Goal: Task Accomplishment & Management: Complete application form

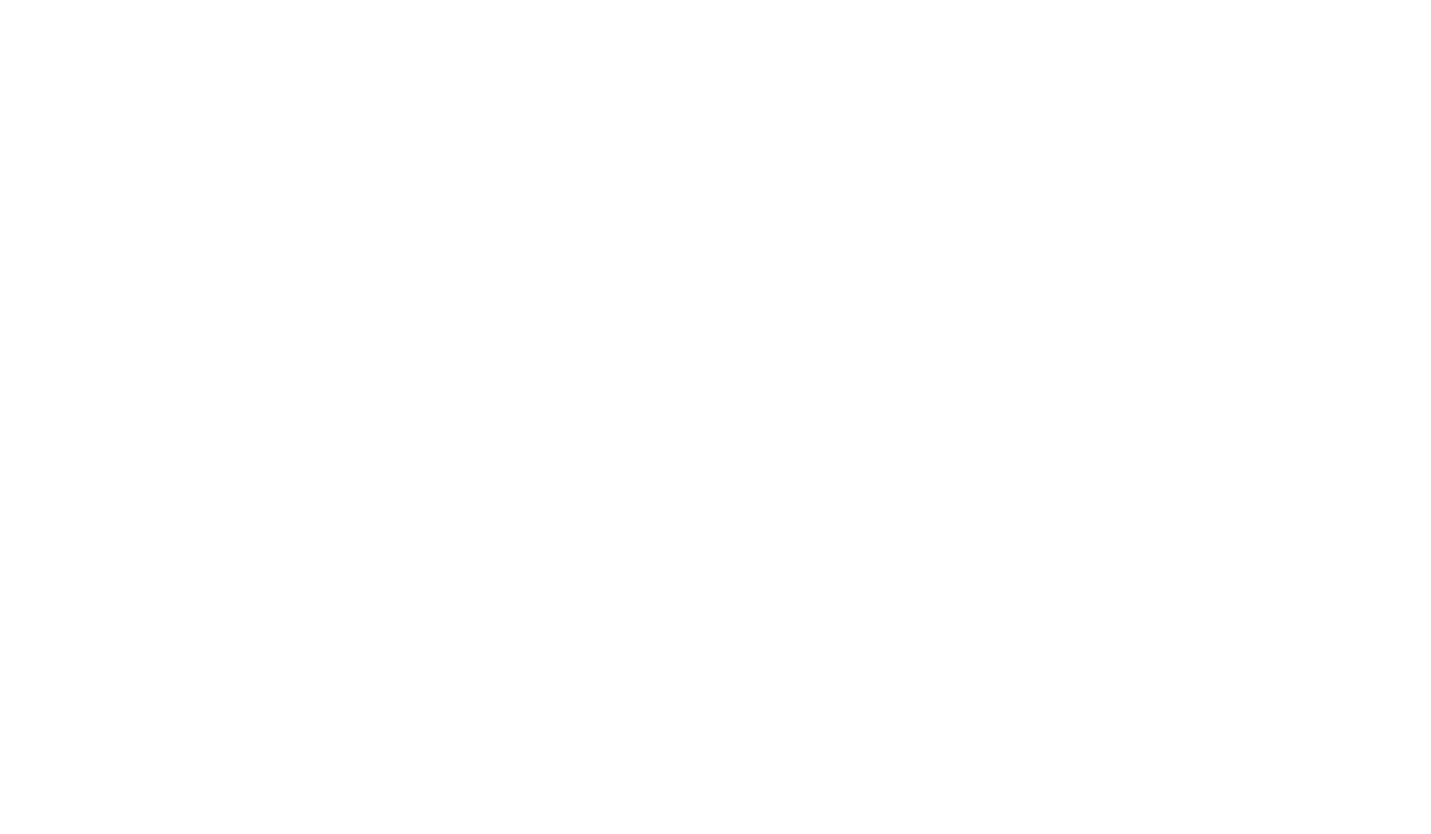
click at [0, 0] on html at bounding box center [0, 0] width 0 height 0
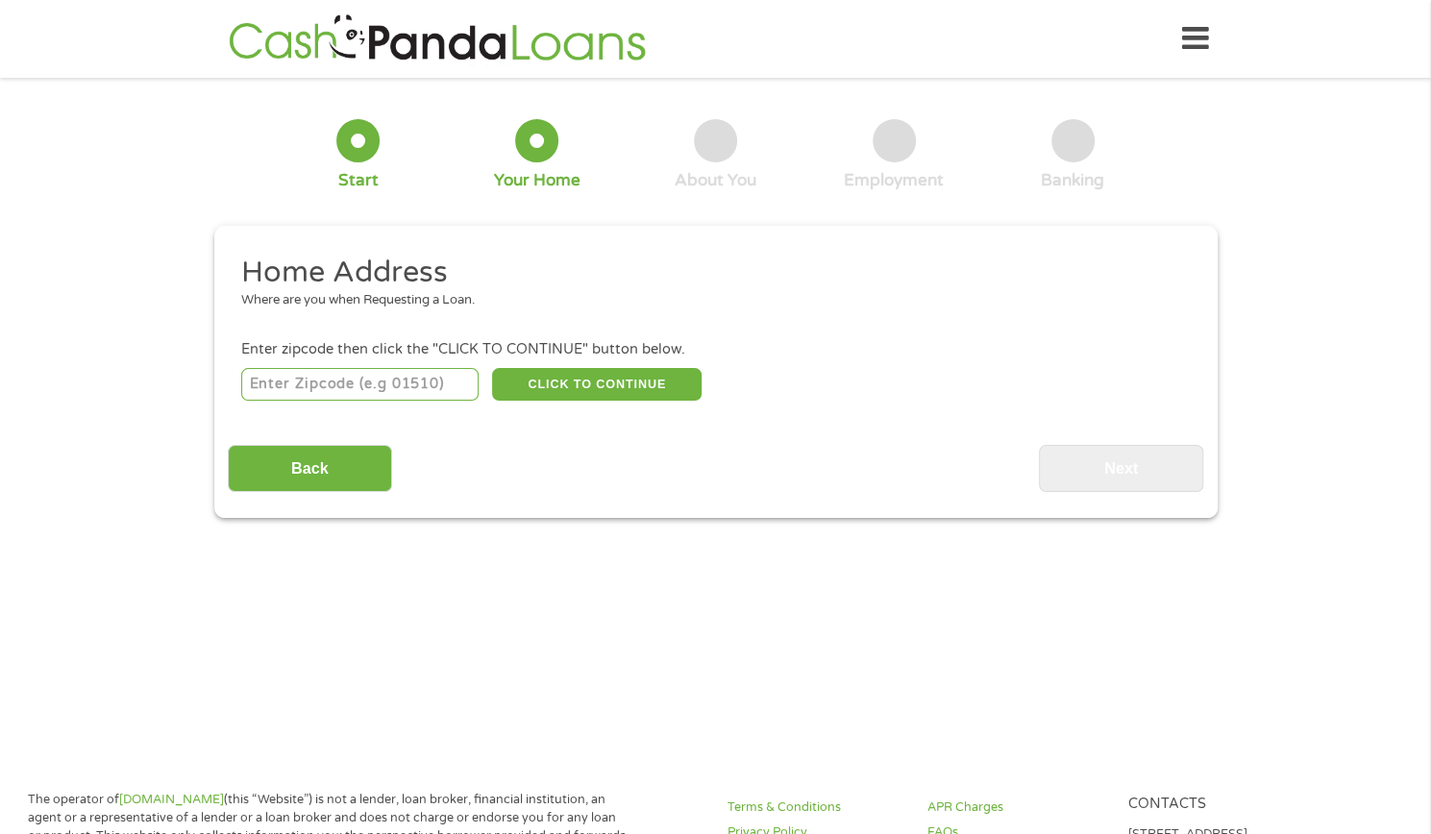
click at [385, 387] on input "number" at bounding box center [359, 384] width 237 height 33
type input "90011"
select select "[US_STATE]"
click at [538, 381] on button "CLICK TO CONTINUE" at bounding box center [596, 384] width 209 height 33
type input "90011"
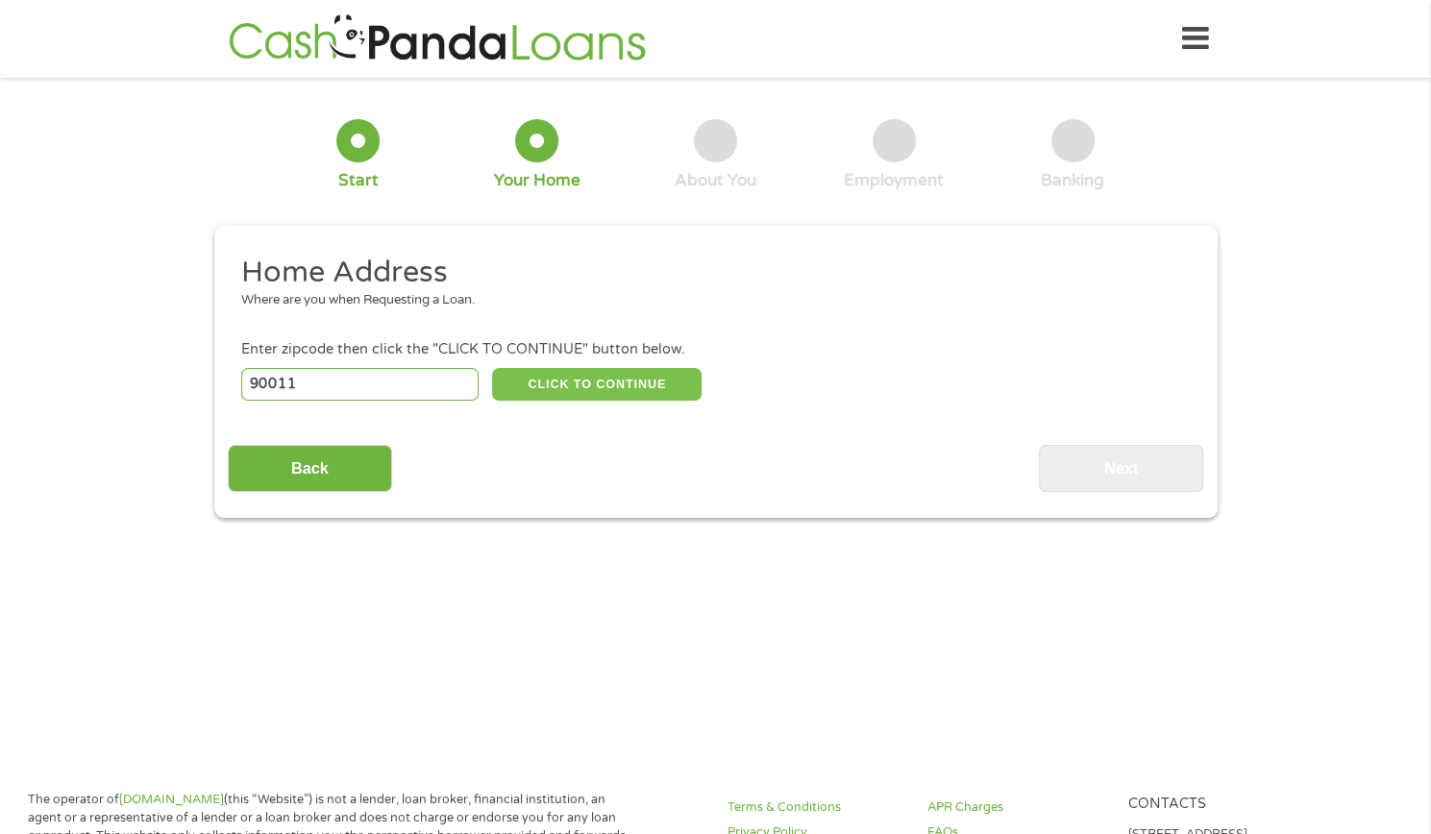
type input "[GEOGRAPHIC_DATA]"
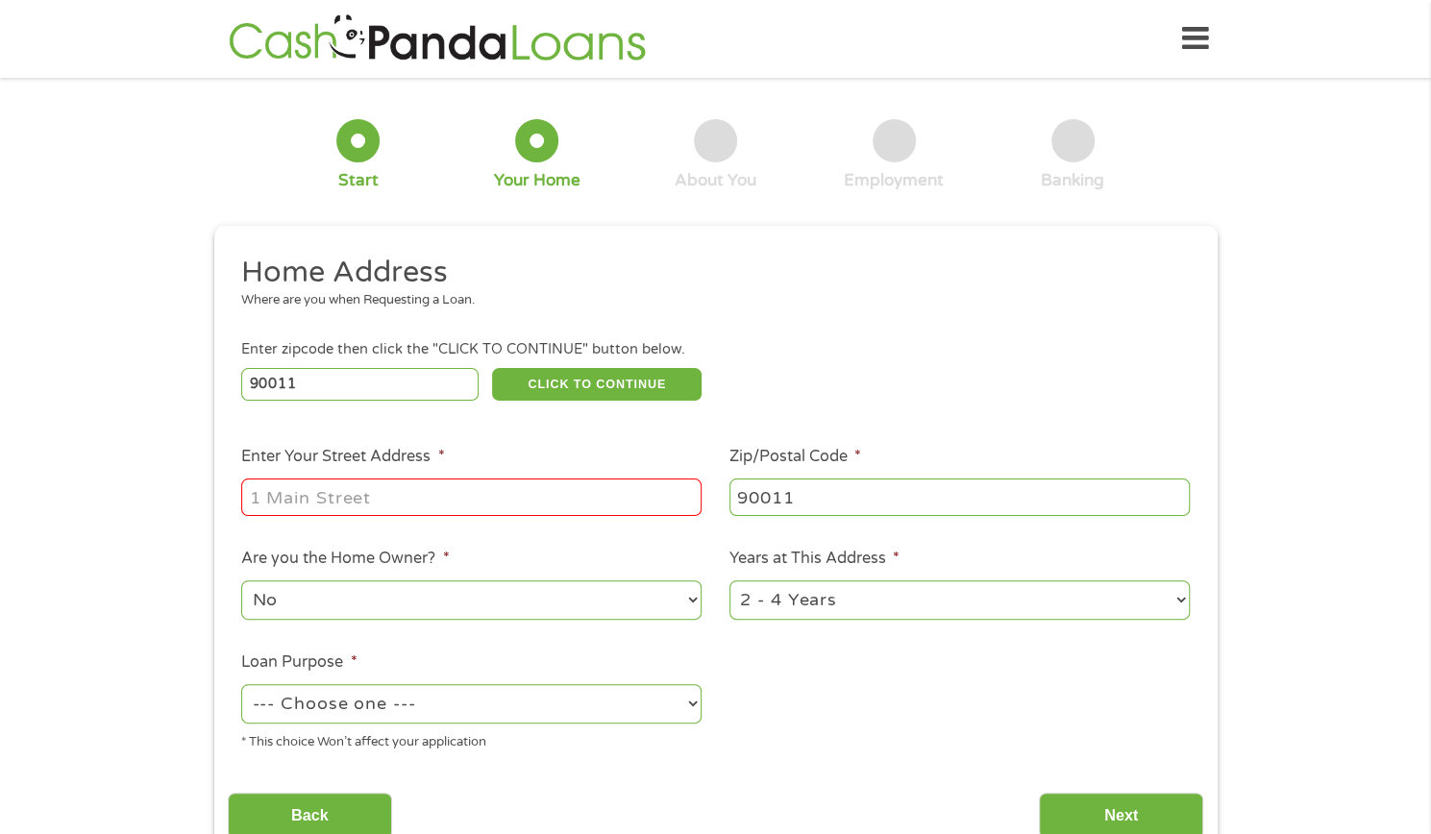
click at [436, 491] on input "Enter Your Street Address *" at bounding box center [471, 497] width 460 height 37
type input "[STREET_ADDRESS][PERSON_NAME]"
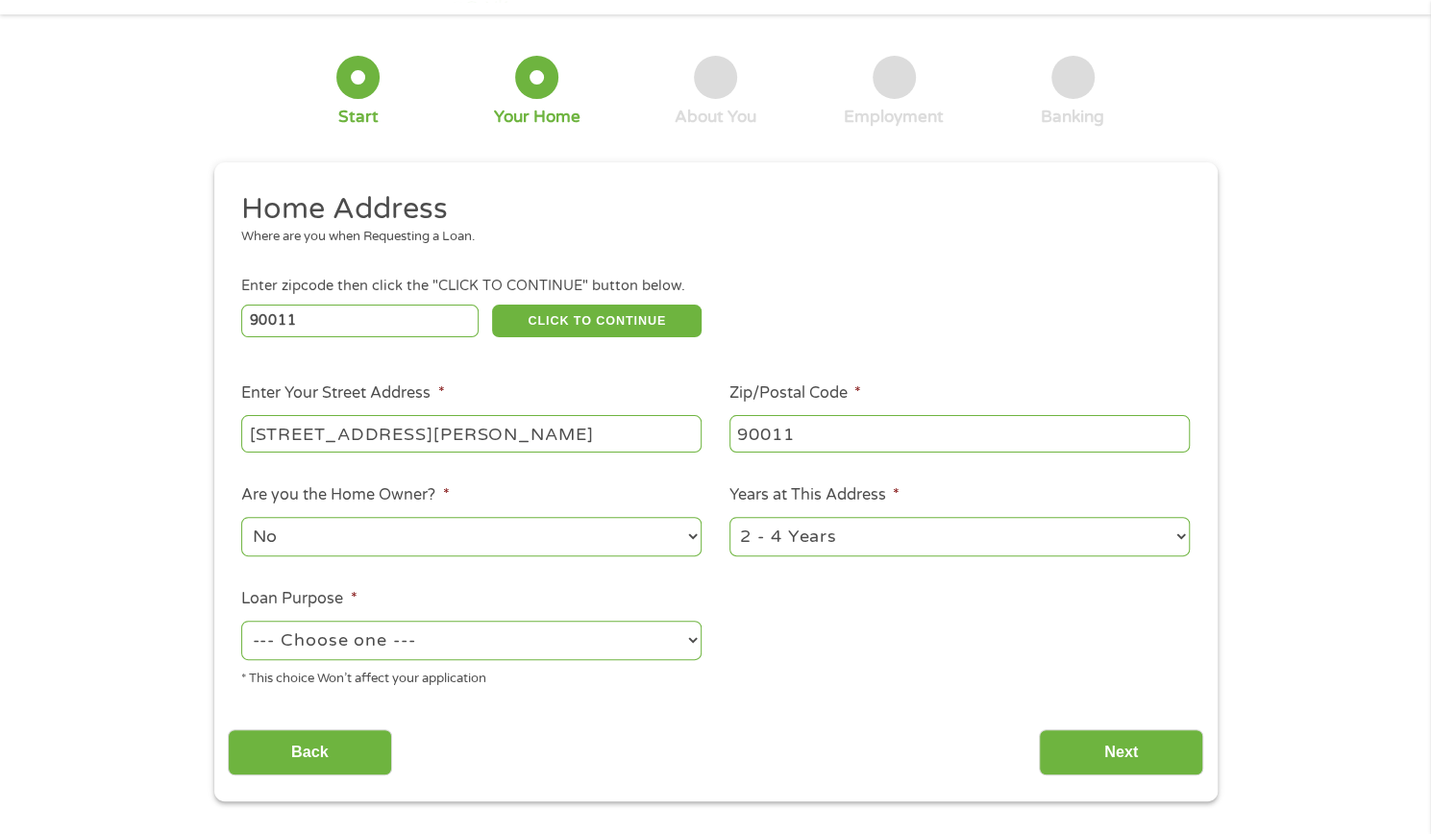
scroll to position [61, 0]
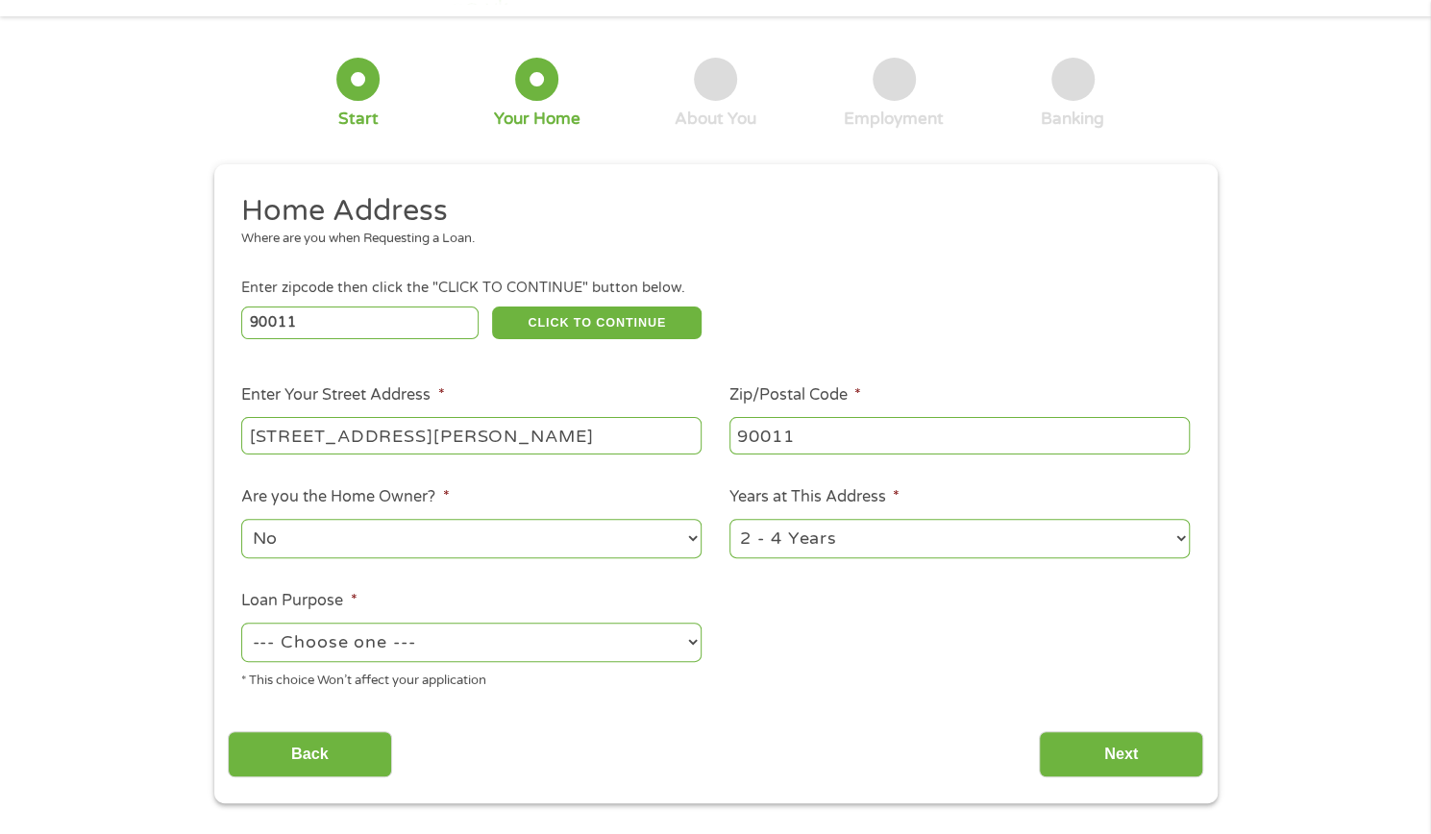
click at [1043, 553] on select "1 Year or less 1 - 2 Years 2 - 4 Years Over 4 Years" at bounding box center [959, 538] width 460 height 39
select select "60months"
click at [729, 519] on select "1 Year or less 1 - 2 Years 2 - 4 Years Over 4 Years" at bounding box center [959, 538] width 460 height 39
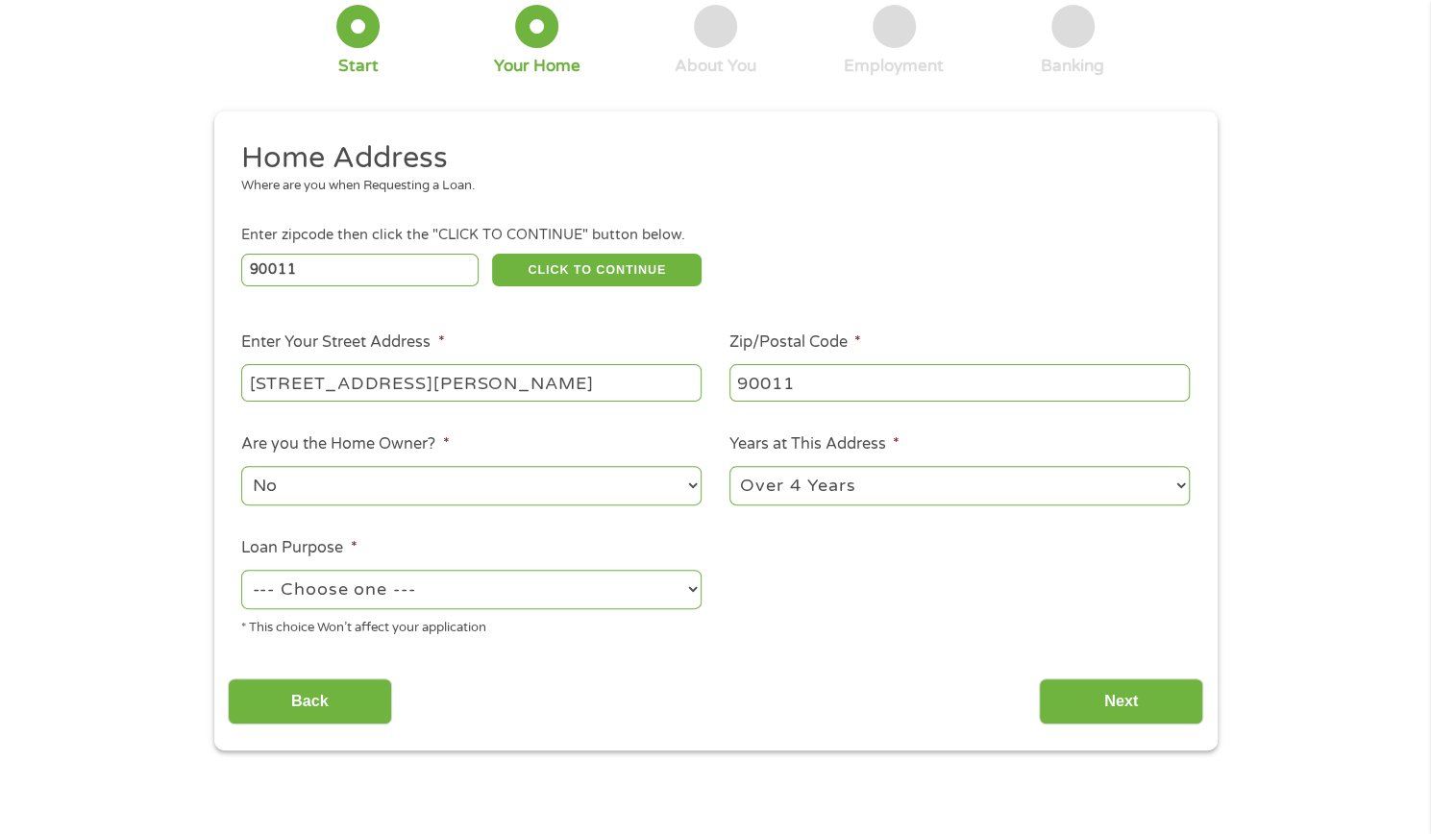
scroll to position [229, 0]
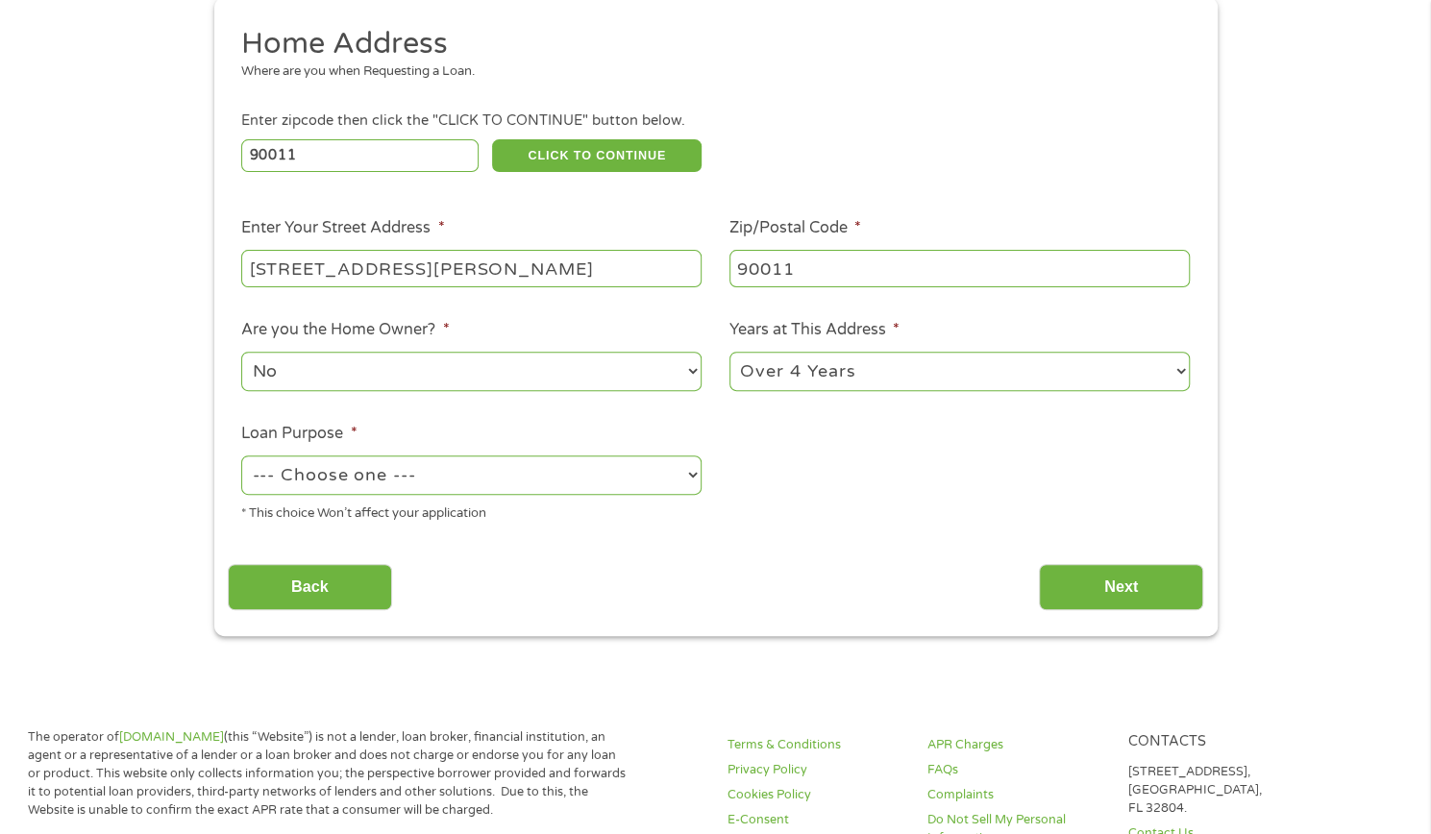
click at [655, 467] on select "--- Choose one --- Pay Bills Debt Consolidation Home Improvement Major Purchase…" at bounding box center [471, 474] width 460 height 39
select select "majorpurchase"
click at [241, 456] on select "--- Choose one --- Pay Bills Debt Consolidation Home Improvement Major Purchase…" at bounding box center [471, 474] width 460 height 39
click at [1132, 583] on input "Next" at bounding box center [1121, 587] width 164 height 47
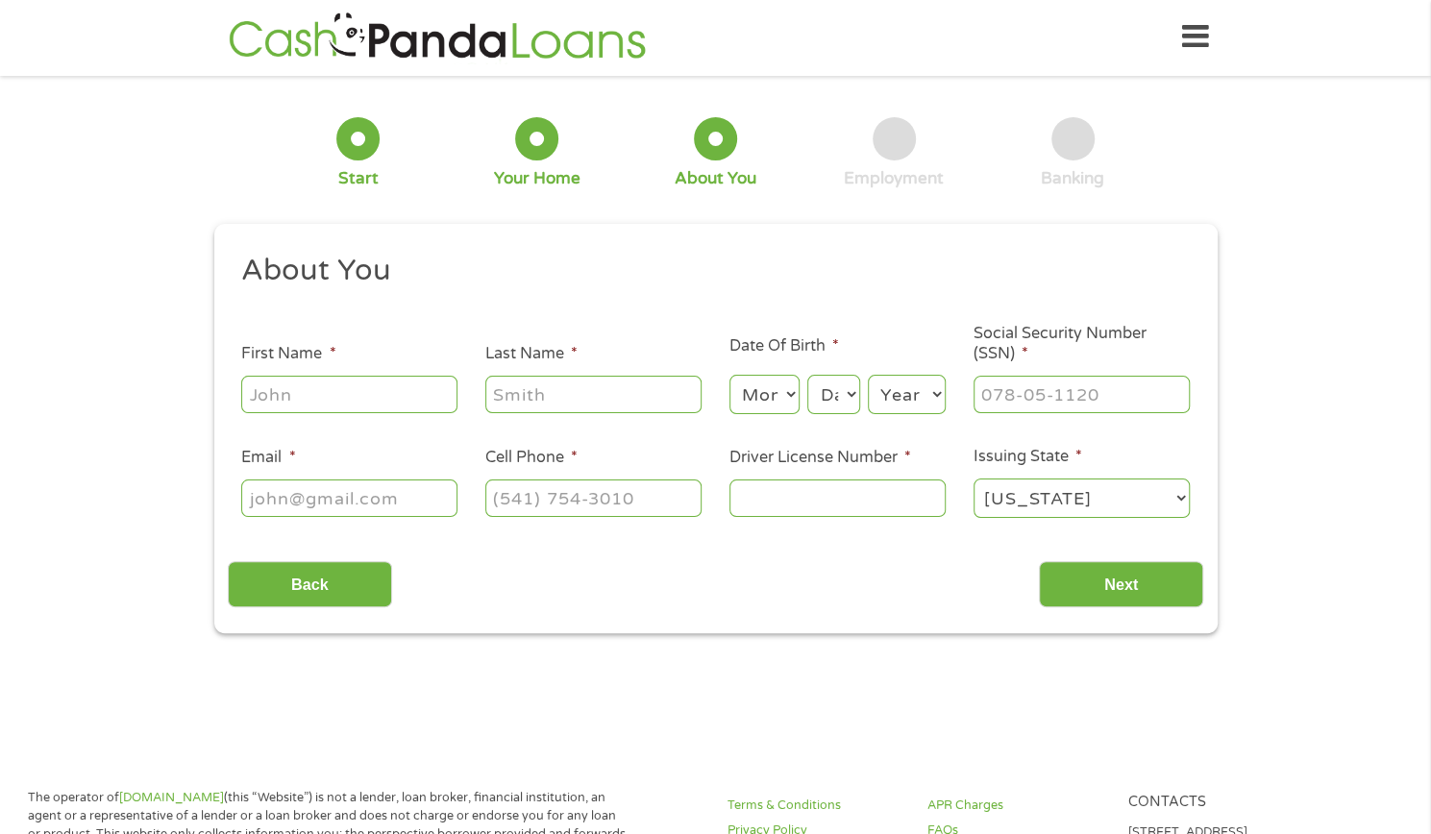
scroll to position [0, 0]
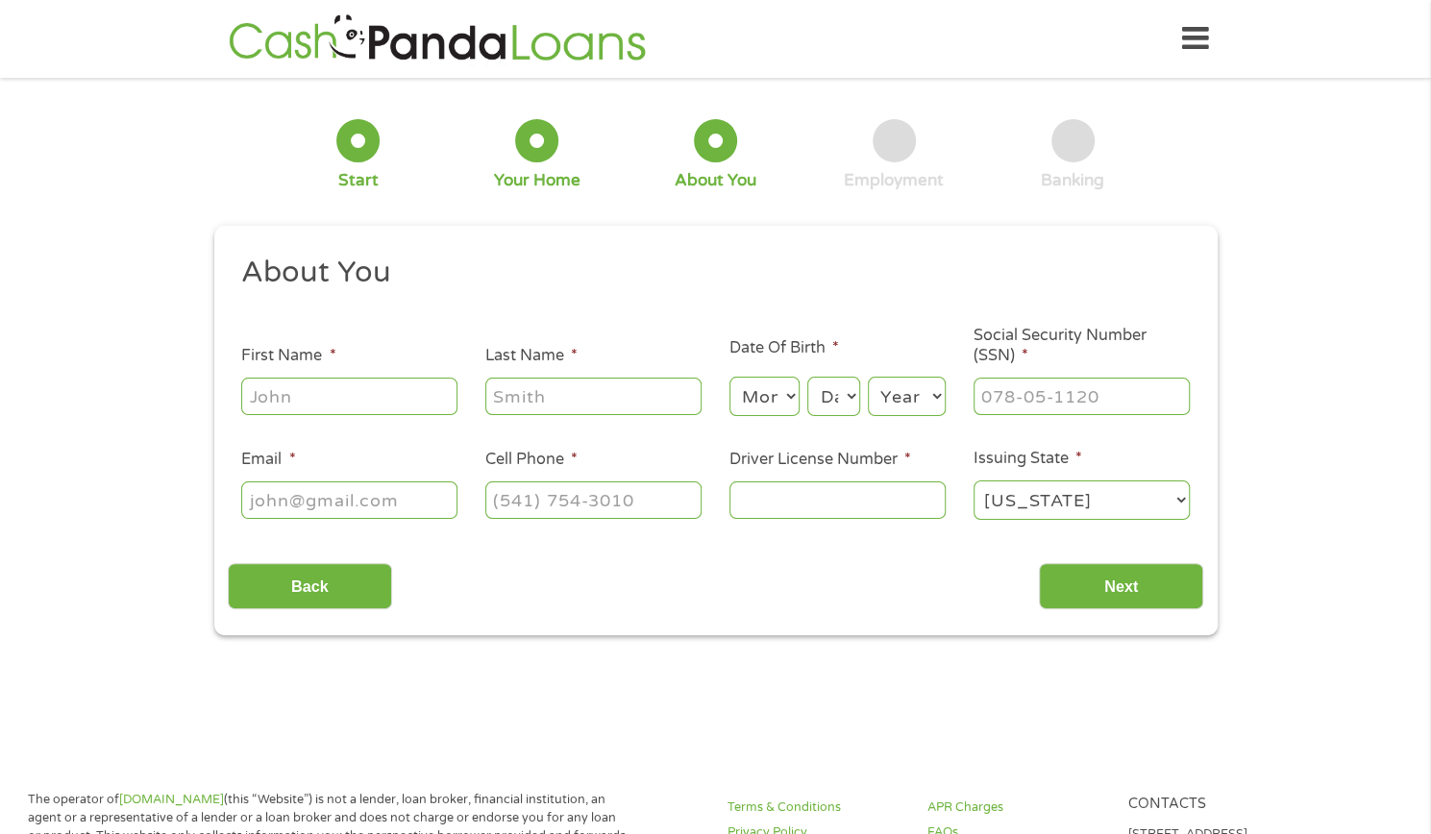
click at [315, 385] on input "First Name *" at bounding box center [349, 396] width 216 height 37
type input "[PERSON_NAME]"
type input "[EMAIL_ADDRESS][DOMAIN_NAME]"
type input "[PHONE_NUMBER]"
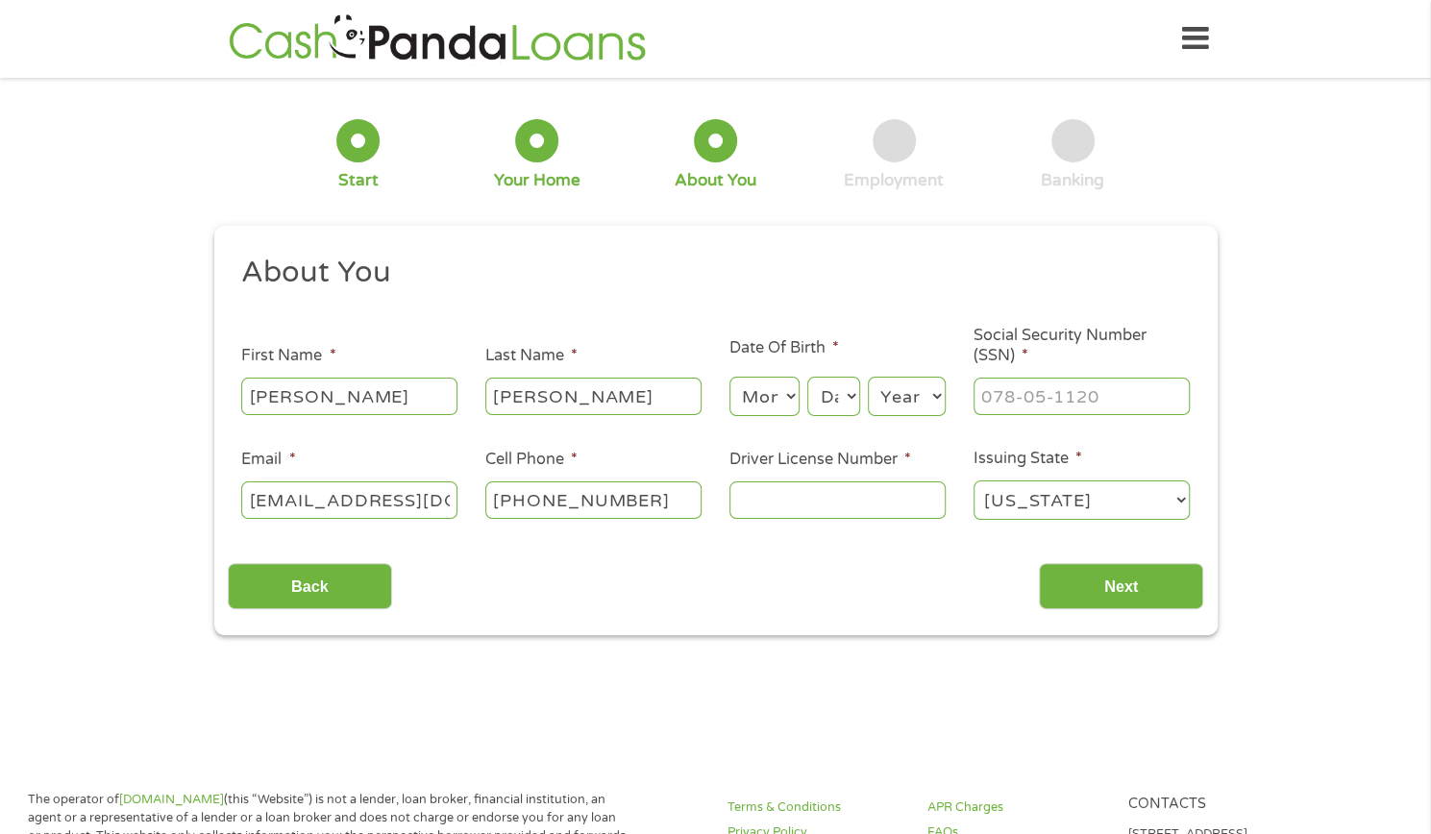
click at [787, 415] on select "Month 1 2 3 4 5 6 7 8 9 10 11 12" at bounding box center [764, 396] width 70 height 39
select select "2"
click at [729, 378] on select "Month 1 2 3 4 5 6 7 8 9 10 11 12" at bounding box center [764, 396] width 70 height 39
click at [842, 385] on select "Day 1 2 3 4 5 6 7 8 9 10 11 12 13 14 15 16 17 18 19 20 21 22 23 24 25 26 27 28 …" at bounding box center [833, 396] width 52 height 39
select select "10"
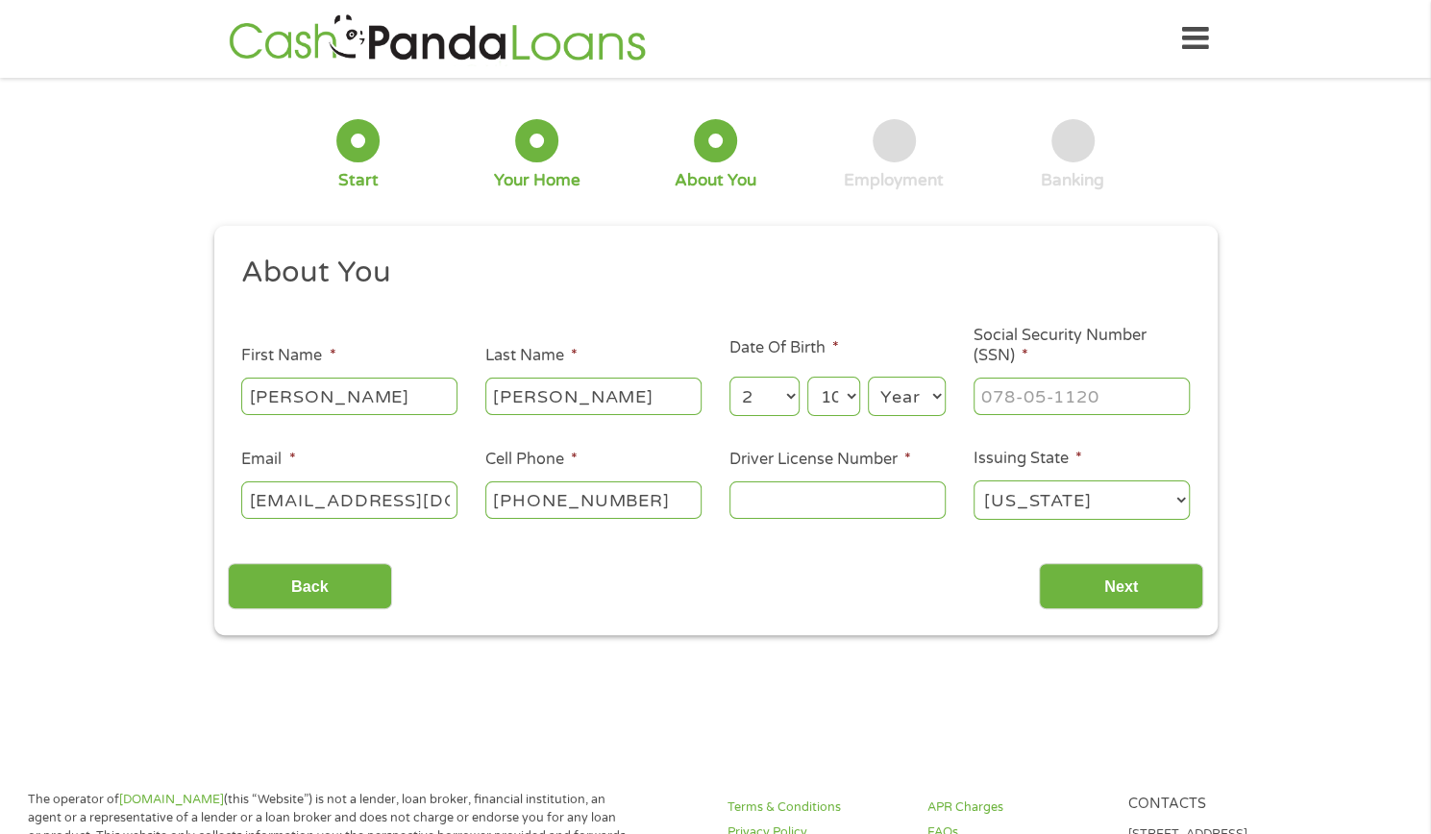
click at [807, 378] on select "Day 1 2 3 4 5 6 7 8 9 10 11 12 13 14 15 16 17 18 19 20 21 22 23 24 25 26 27 28 …" at bounding box center [833, 396] width 52 height 39
click at [915, 389] on select "Year [DATE] 2006 2005 2004 2003 2002 2001 2000 1999 1998 1997 1996 1995 1994 19…" at bounding box center [907, 396] width 78 height 39
select select "1990"
click at [868, 378] on select "Year [DATE] 2006 2005 2004 2003 2002 2001 2000 1999 1998 1997 1996 1995 1994 19…" at bounding box center [907, 396] width 78 height 39
click at [824, 507] on input "Driver License Number *" at bounding box center [837, 499] width 216 height 37
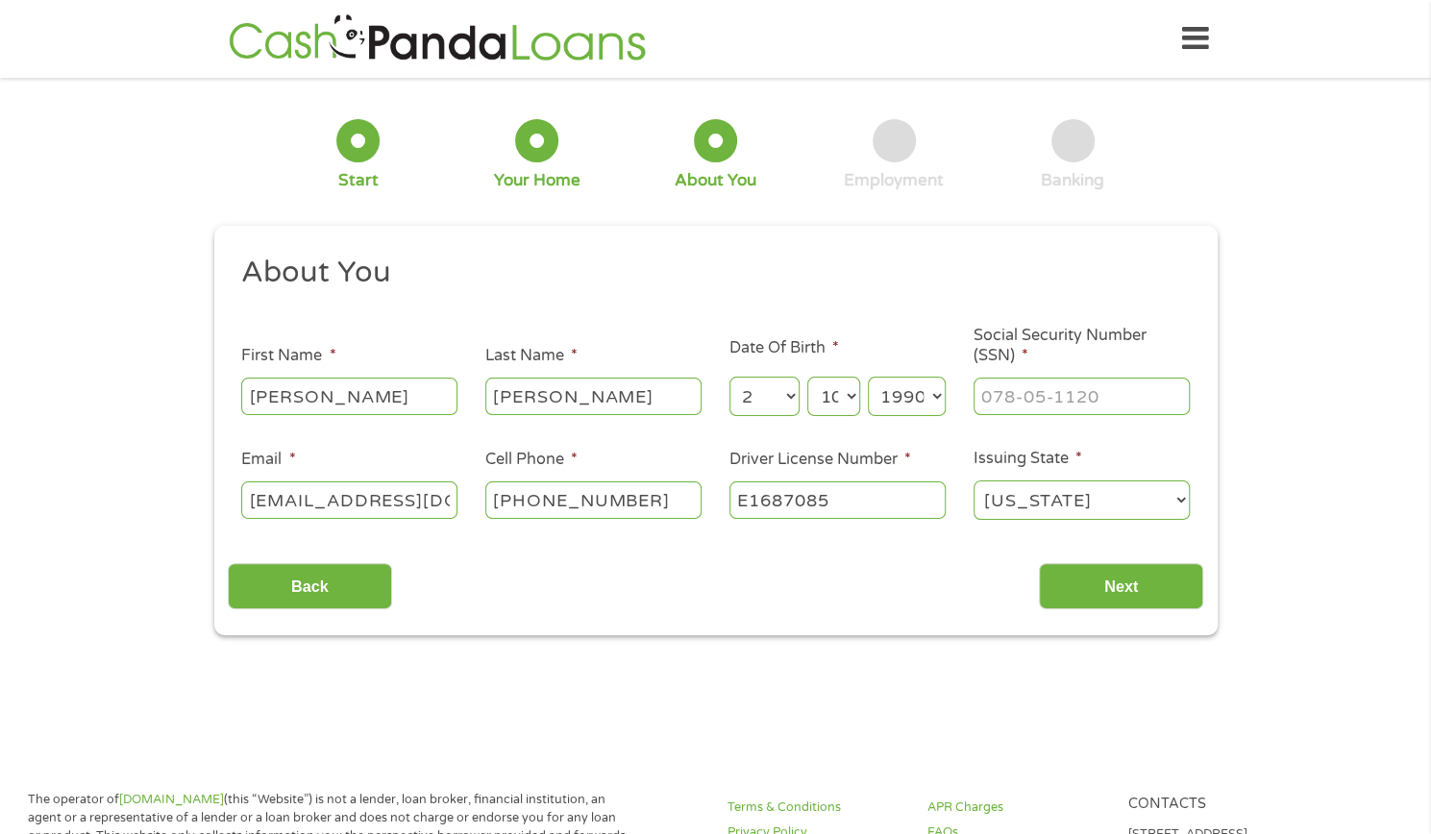
type input "E1687085"
click at [1062, 382] on input "___-__-____" at bounding box center [1081, 396] width 216 height 37
type input "615-34-9349"
click at [1116, 581] on input "Next" at bounding box center [1121, 586] width 164 height 47
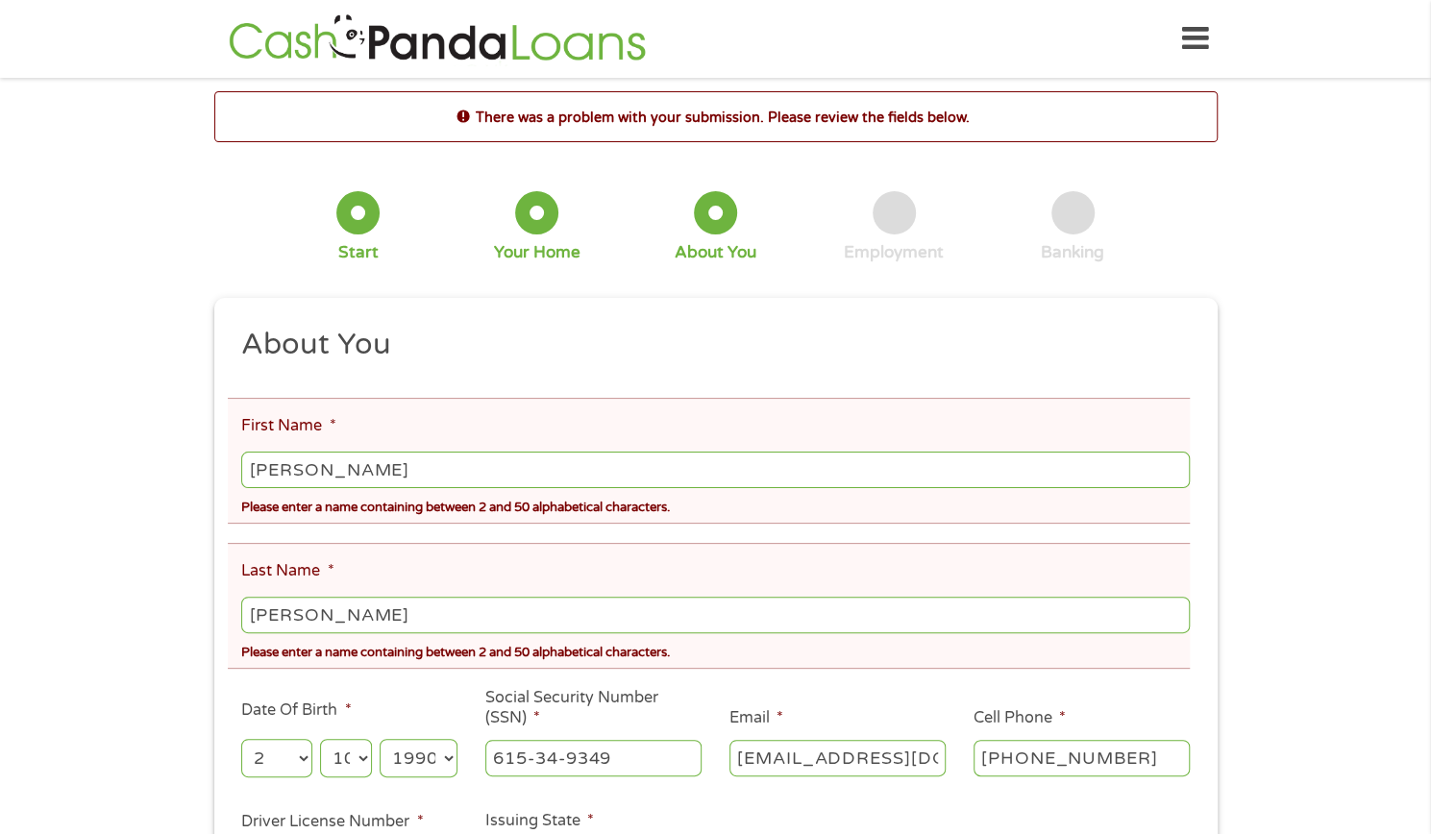
scroll to position [8, 8]
drag, startPoint x: 327, startPoint y: 608, endPoint x: 402, endPoint y: 637, distance: 80.3
click at [402, 637] on div "[PERSON_NAME]" at bounding box center [714, 615] width 947 height 44
click at [330, 603] on input "[PERSON_NAME]" at bounding box center [714, 615] width 947 height 37
type input "RamirezAlonso"
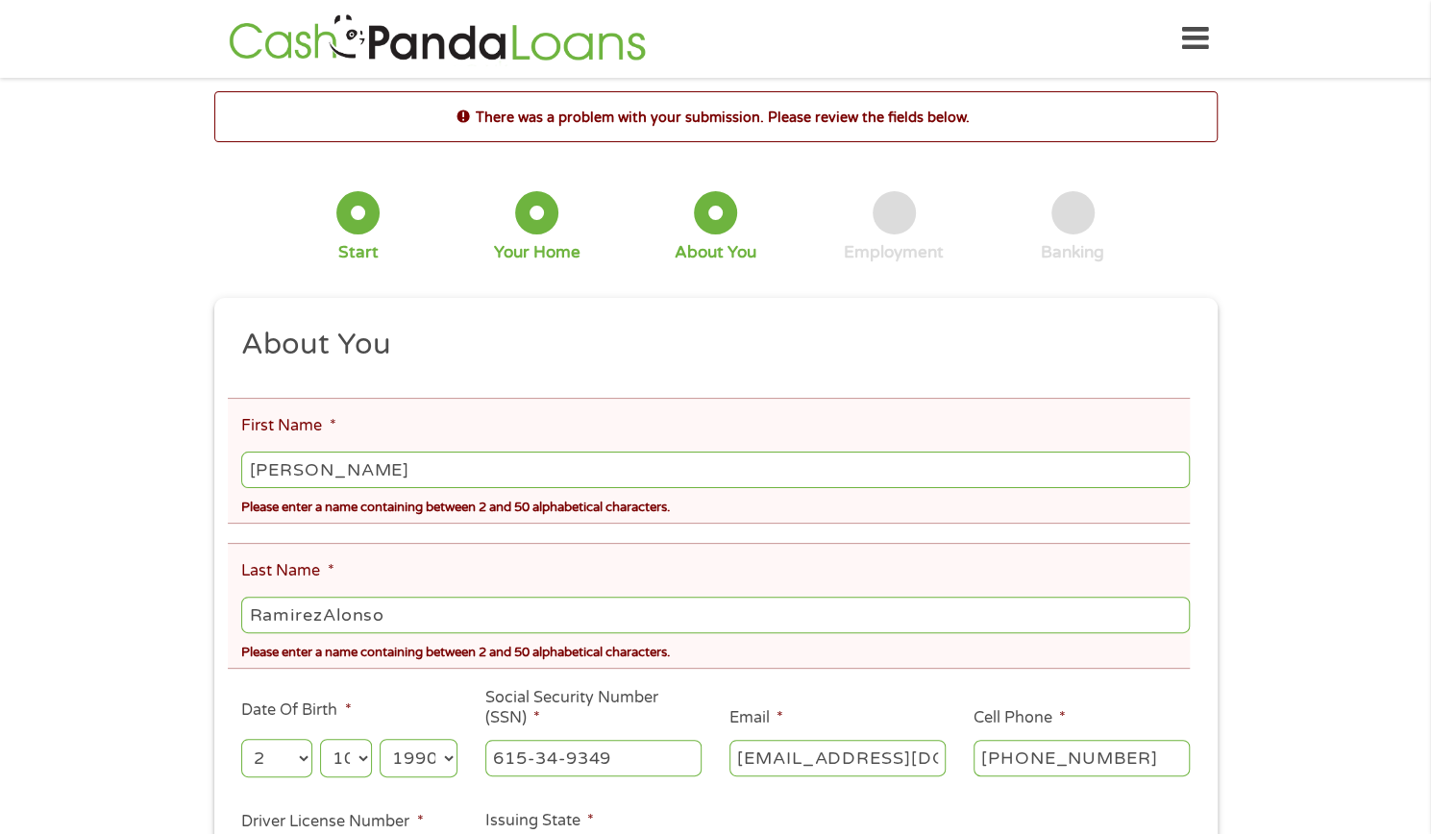
click at [408, 466] on input "[PERSON_NAME]" at bounding box center [714, 470] width 947 height 37
type input "[PERSON_NAME]"
click at [1313, 577] on div "There was a problem with your submission. Please review the fields below. 1 Sta…" at bounding box center [715, 543] width 1431 height 905
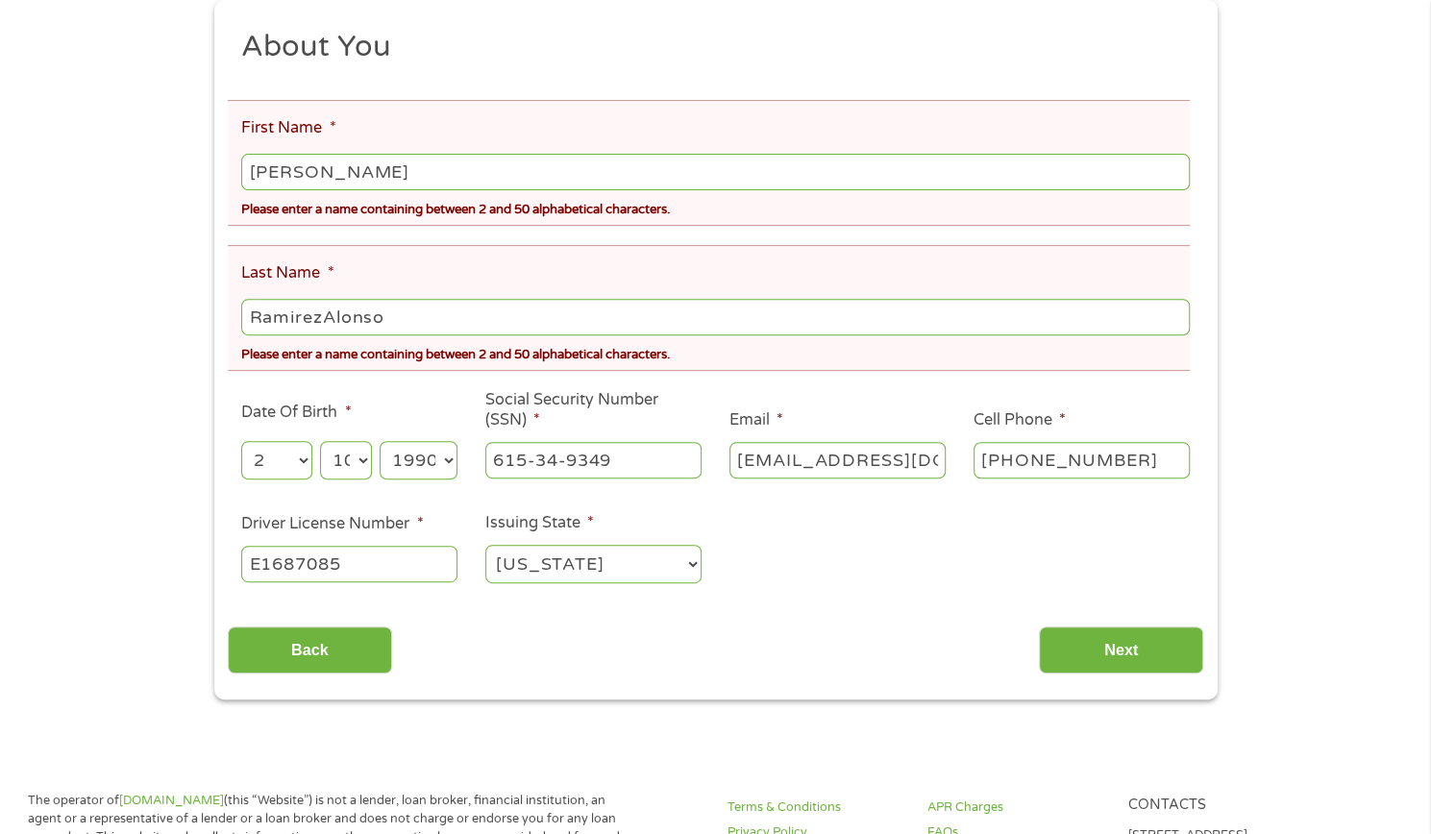
scroll to position [300, 0]
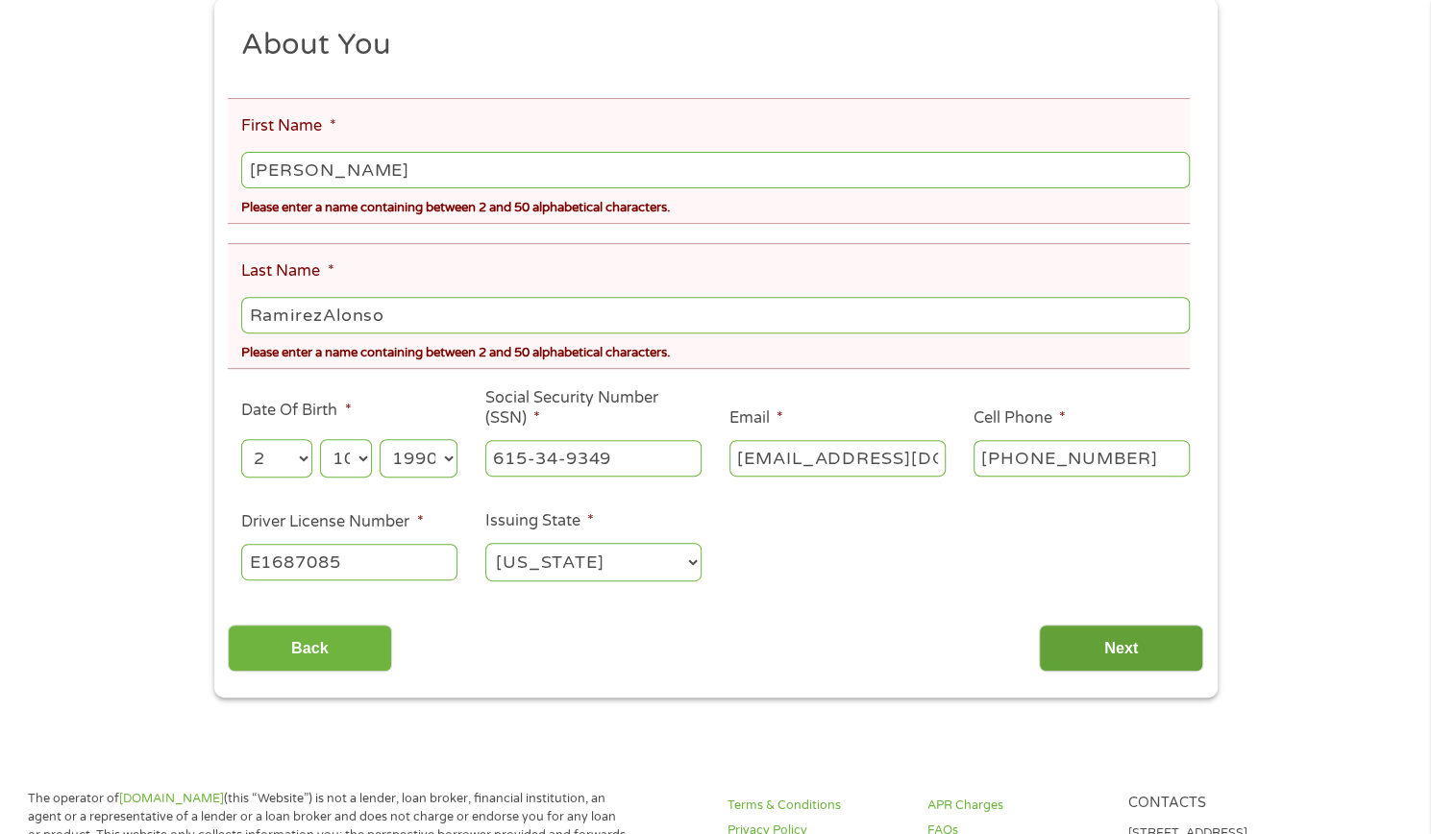
click at [1151, 652] on input "Next" at bounding box center [1121, 648] width 164 height 47
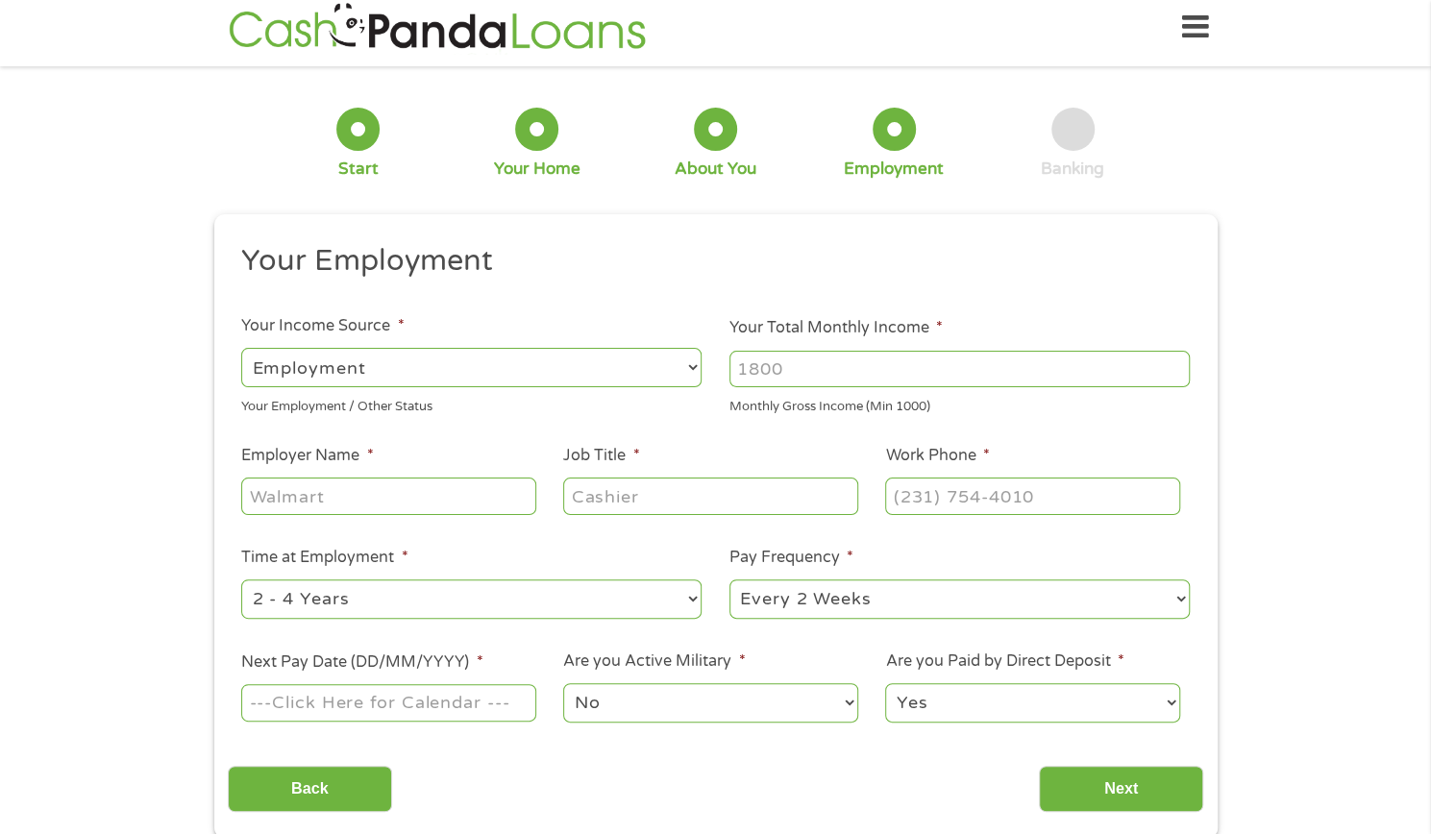
scroll to position [0, 0]
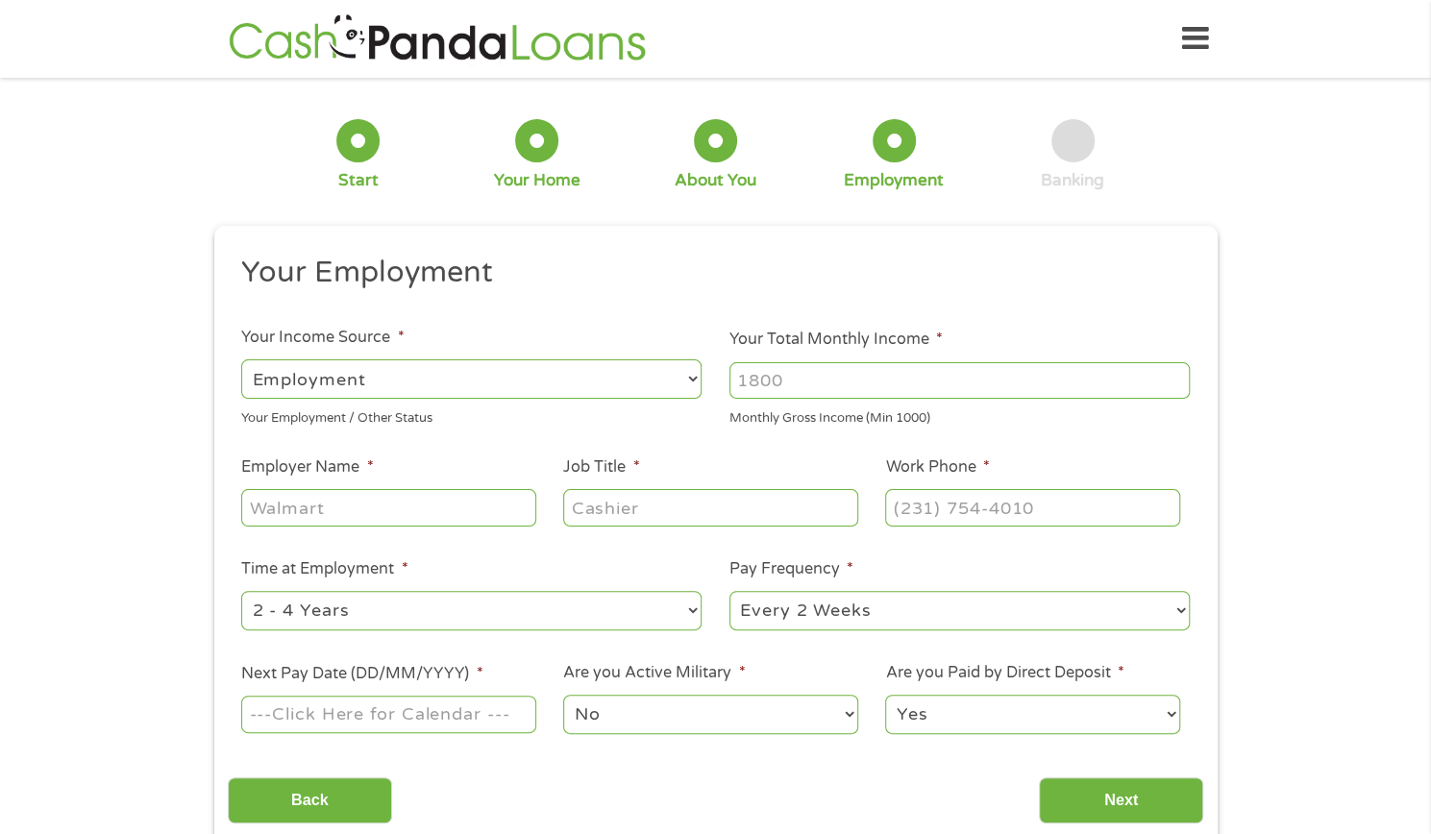
click at [793, 378] on input "Your Total Monthly Income *" at bounding box center [959, 380] width 460 height 37
type input "2"
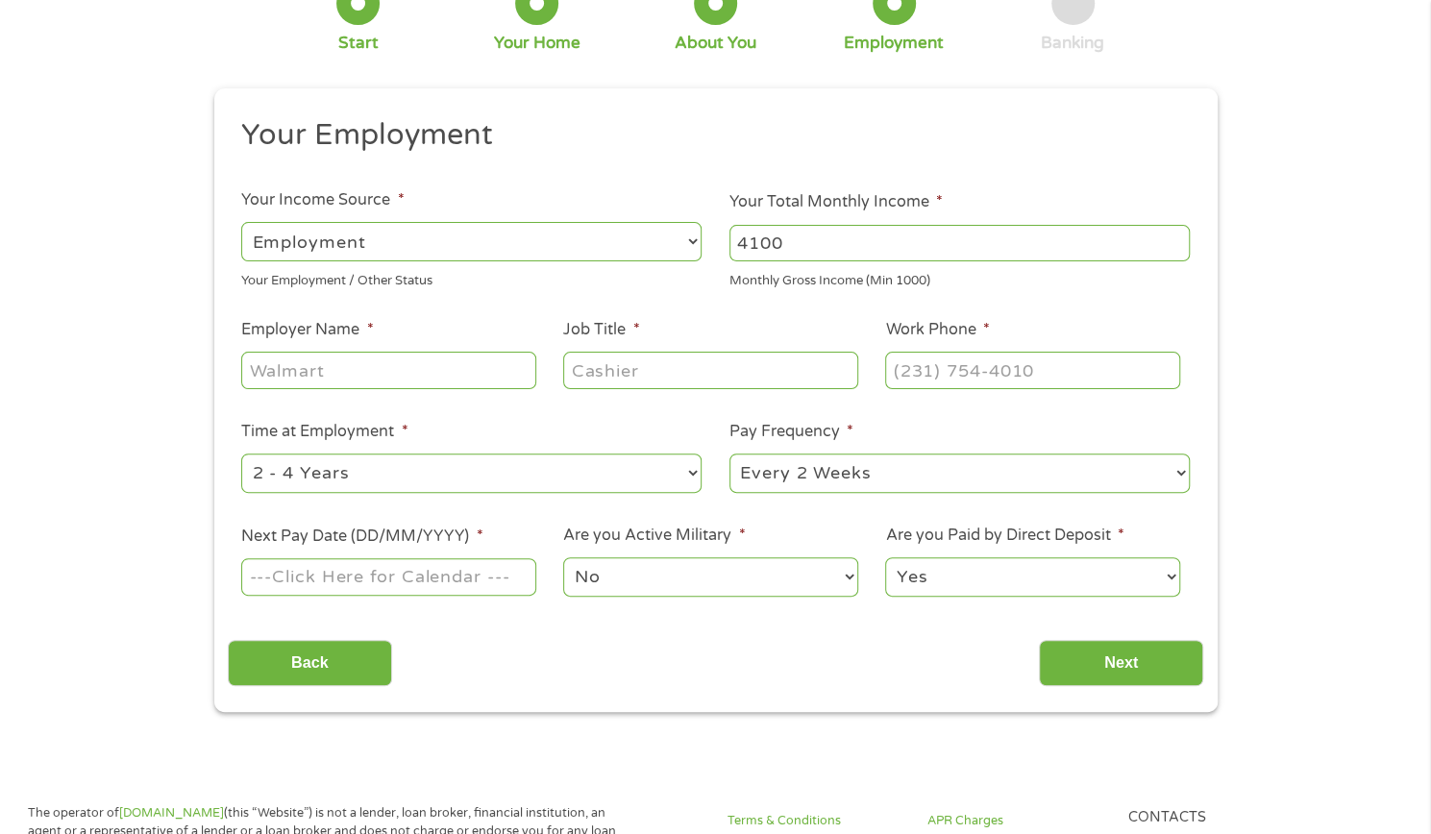
scroll to position [147, 0]
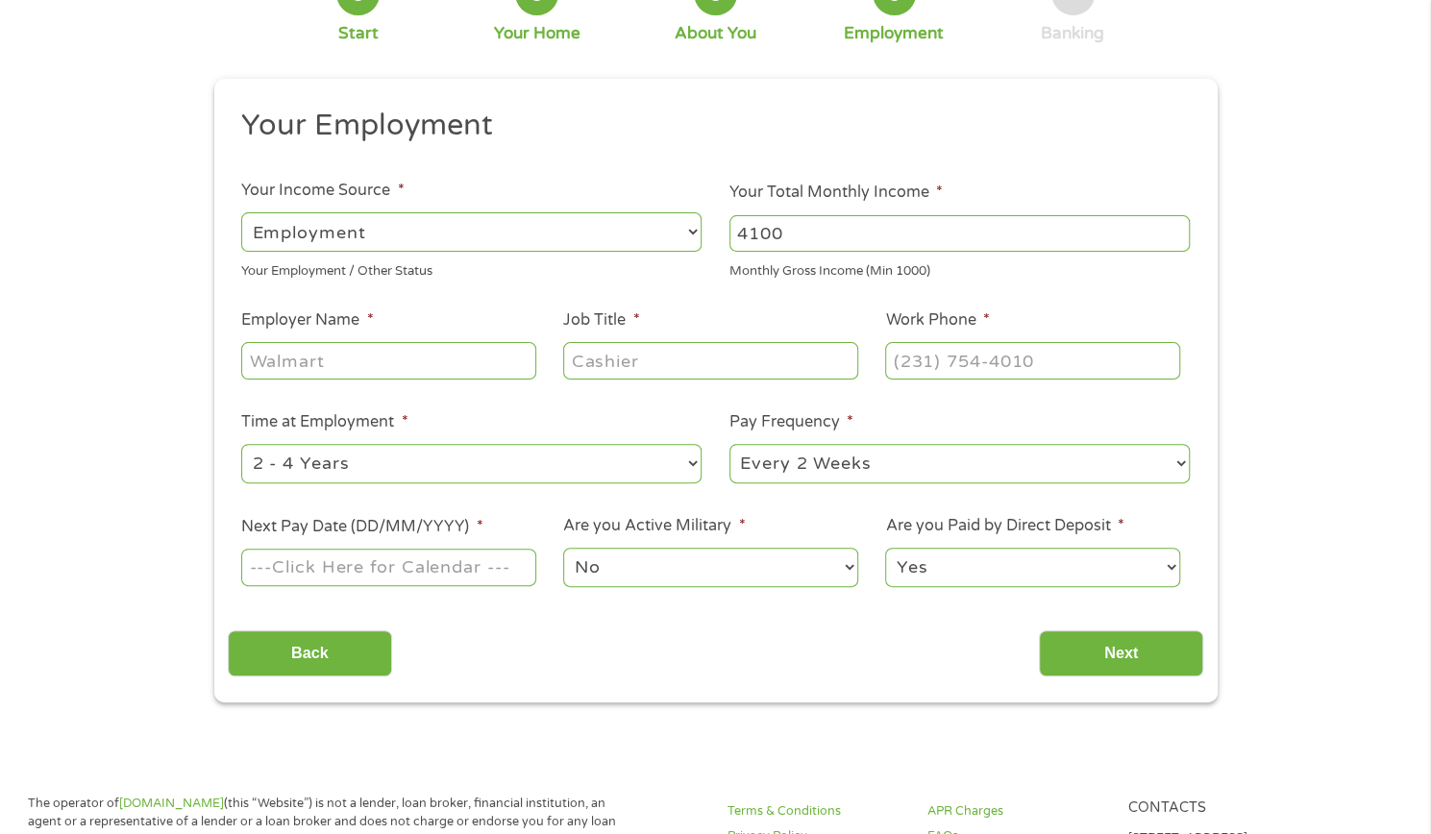
type input "4100"
click at [419, 356] on input "Employer Name *" at bounding box center [388, 360] width 294 height 37
type input "Sunchlorella [GEOGRAPHIC_DATA]"
click at [620, 367] on input "Job Title *" at bounding box center [710, 360] width 294 height 37
type input "manager"
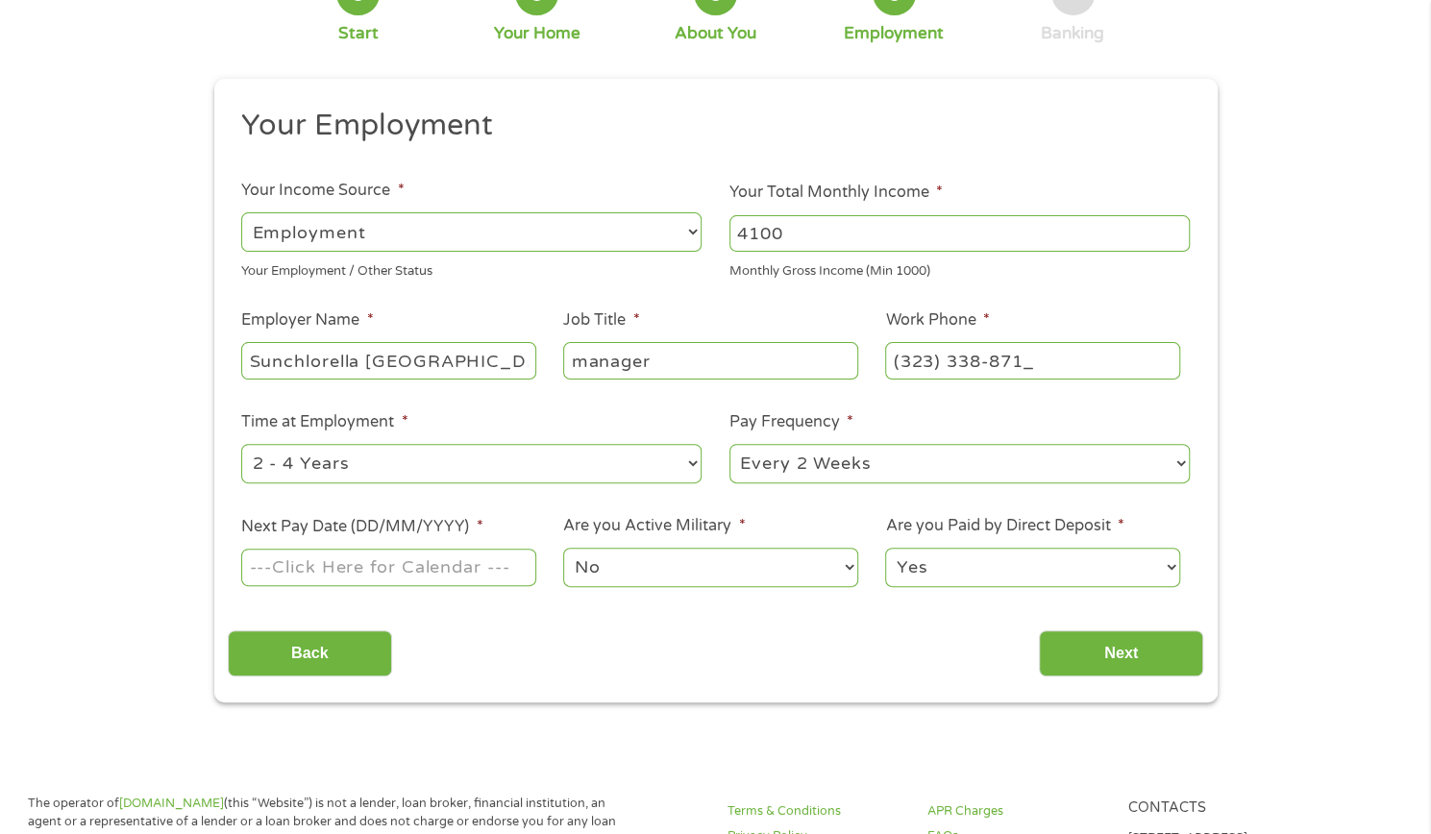
type input "[PHONE_NUMBER]"
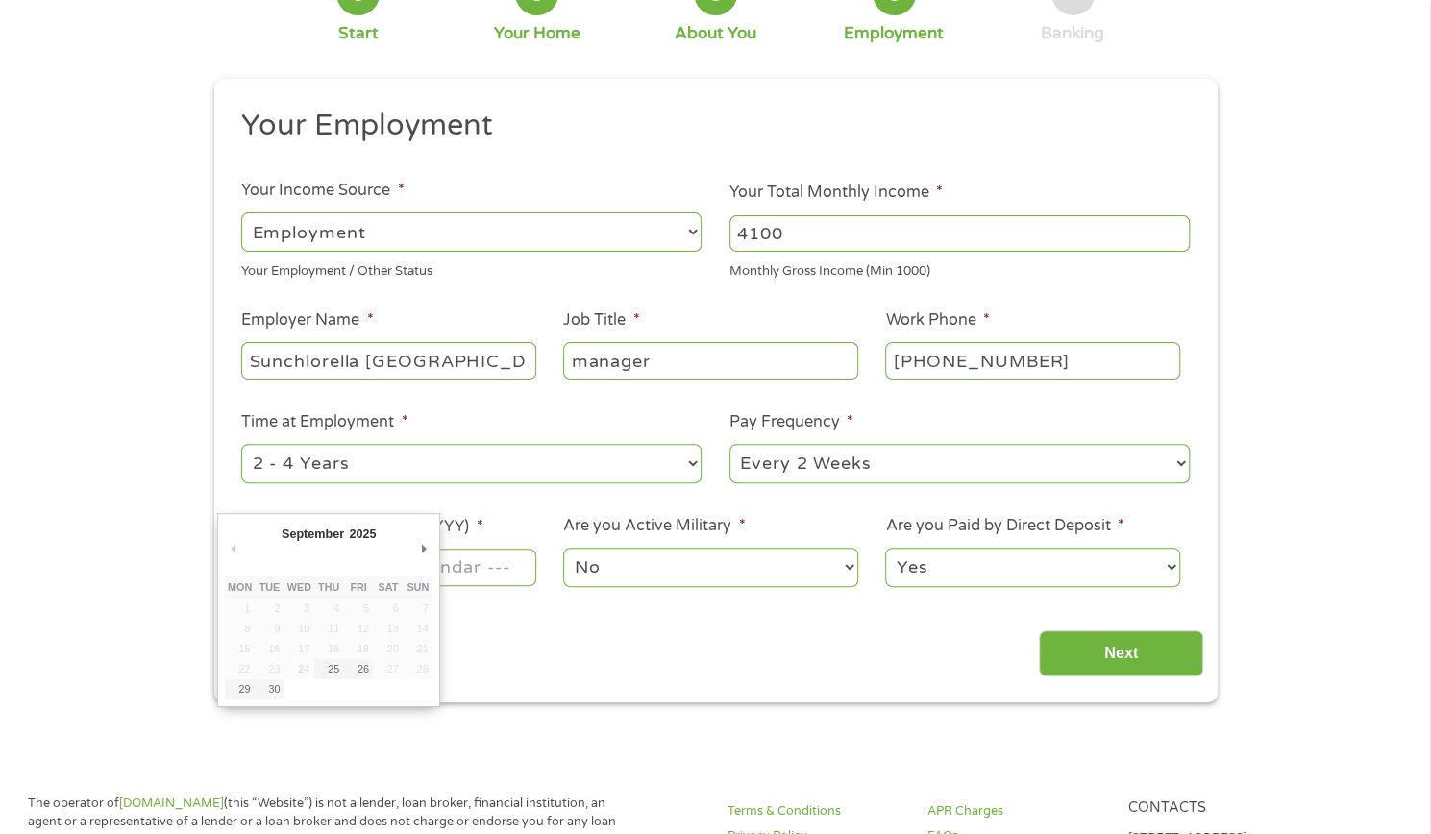
click at [489, 566] on input "Next Pay Date (DD/MM/YYYY) *" at bounding box center [388, 567] width 294 height 37
type input "[DATE]"
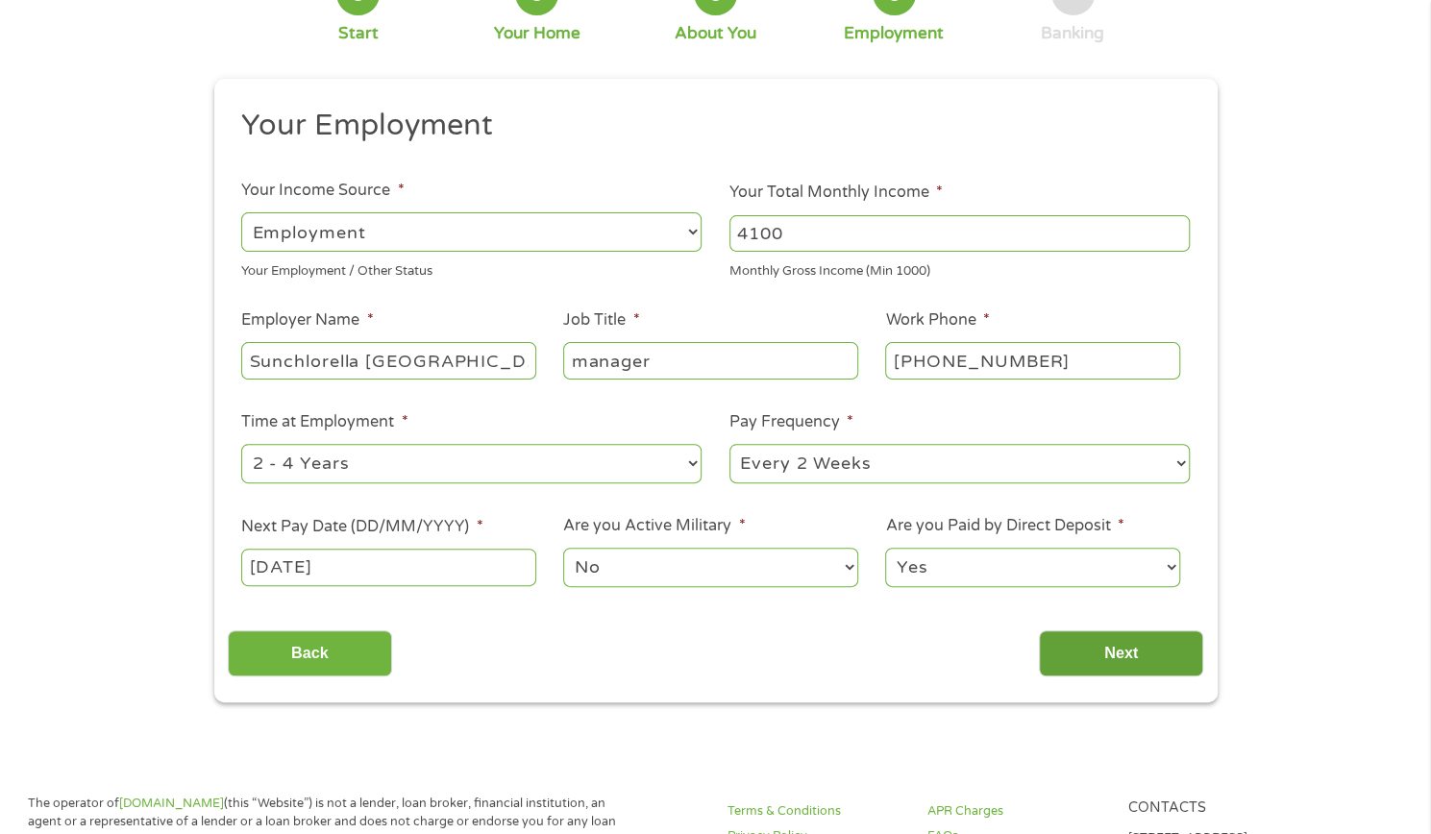
click at [1135, 647] on input "Next" at bounding box center [1121, 653] width 164 height 47
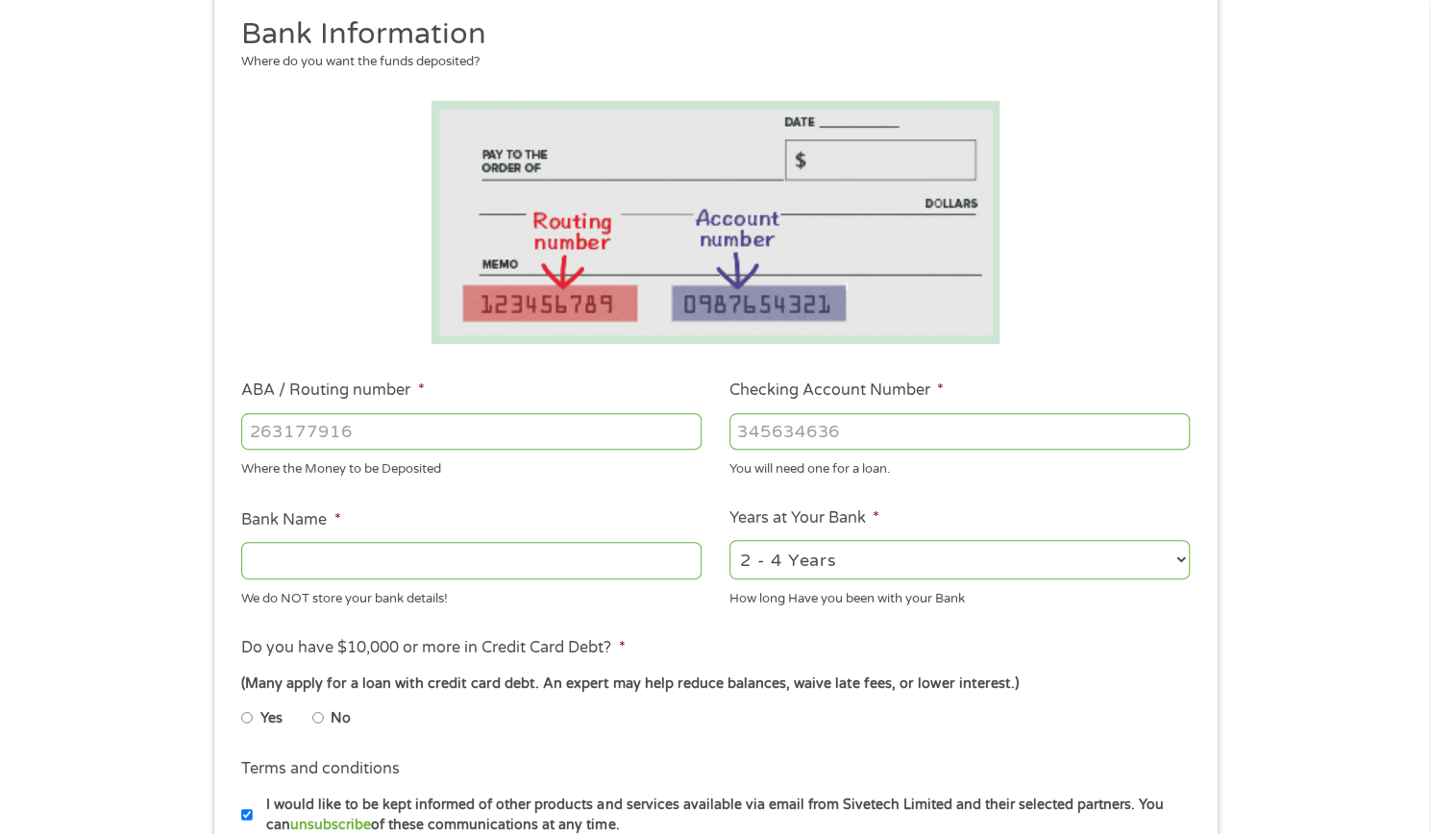
scroll to position [250, 0]
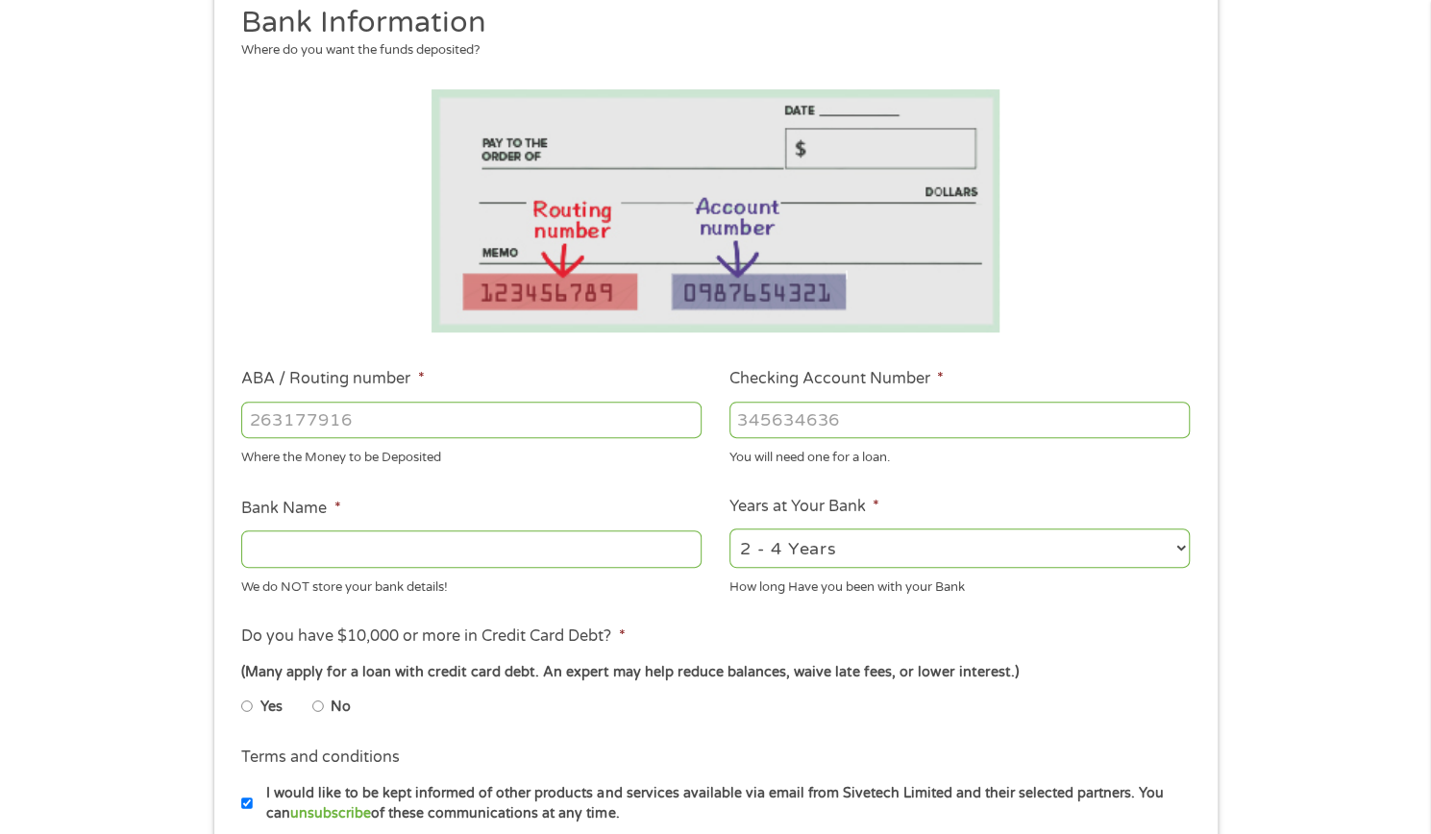
click at [465, 402] on input "ABA / Routing number *" at bounding box center [471, 420] width 460 height 37
click at [374, 406] on input "ABA / Routing number *" at bounding box center [471, 420] width 460 height 37
type input "101019084"
type input "CENTRAL BANK OF [US_STATE][GEOGRAPHIC_DATA]"
type input "101019084"
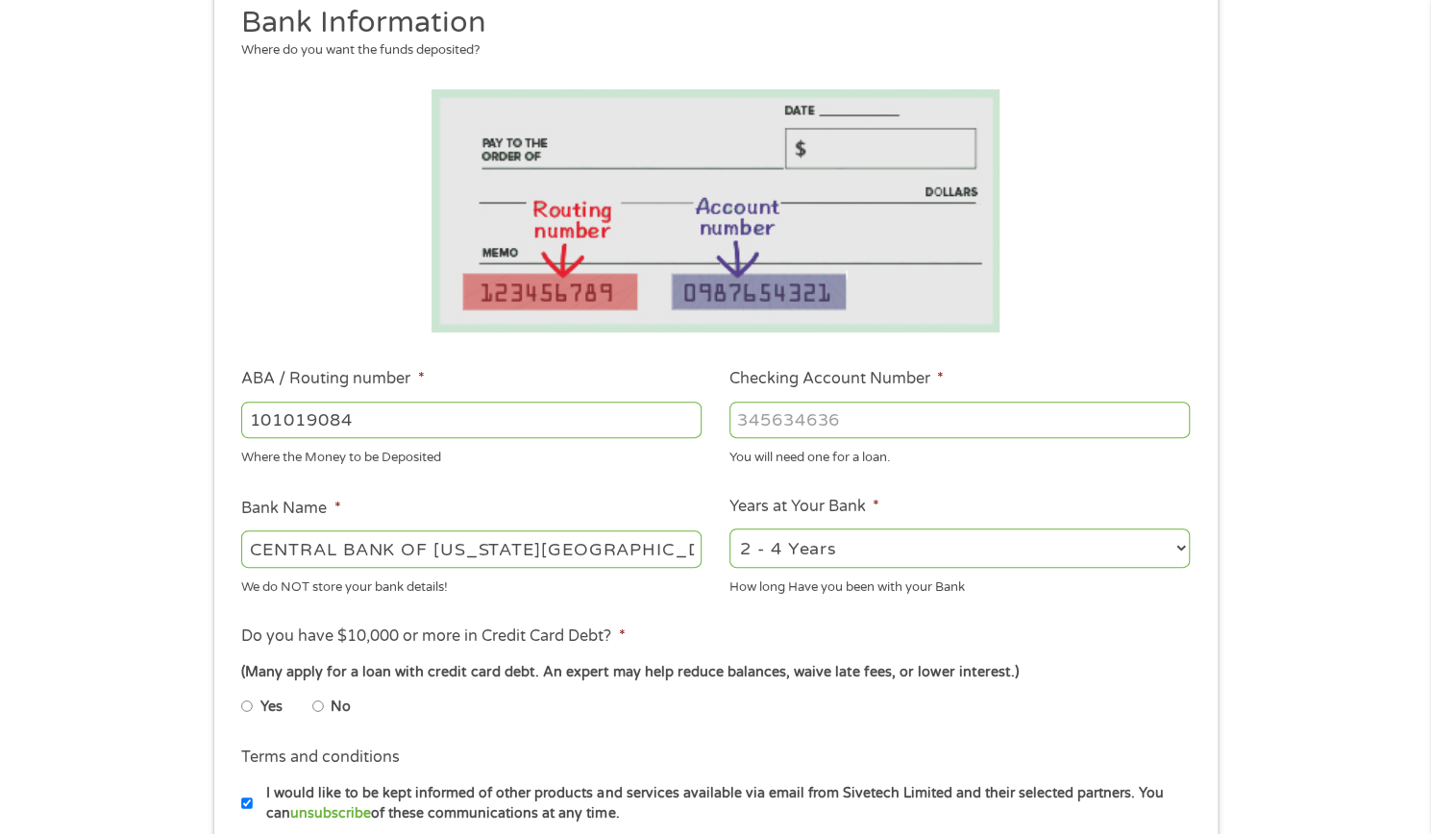
click at [839, 420] on input "Checking Account Number *" at bounding box center [959, 420] width 460 height 37
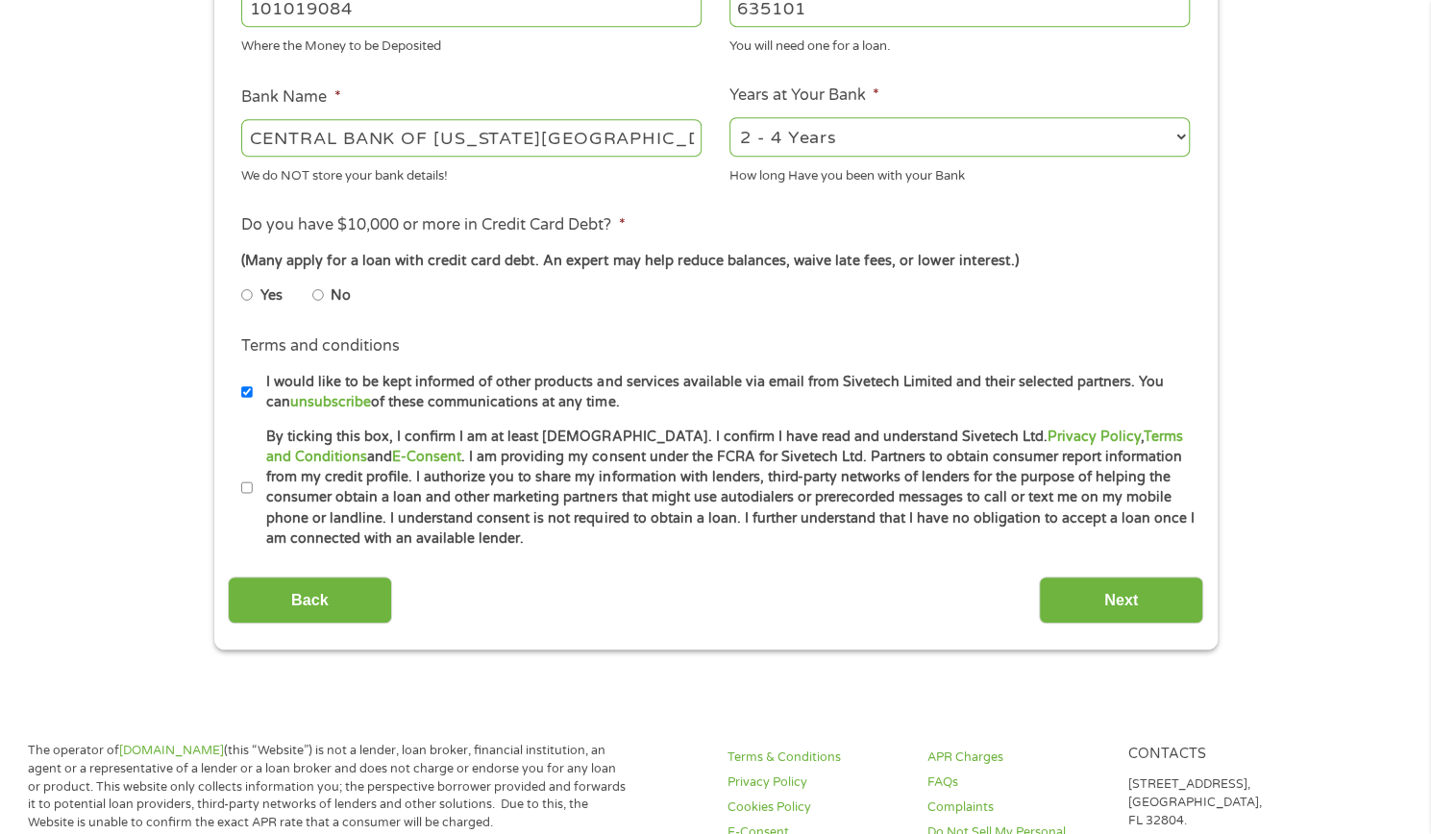
scroll to position [668, 0]
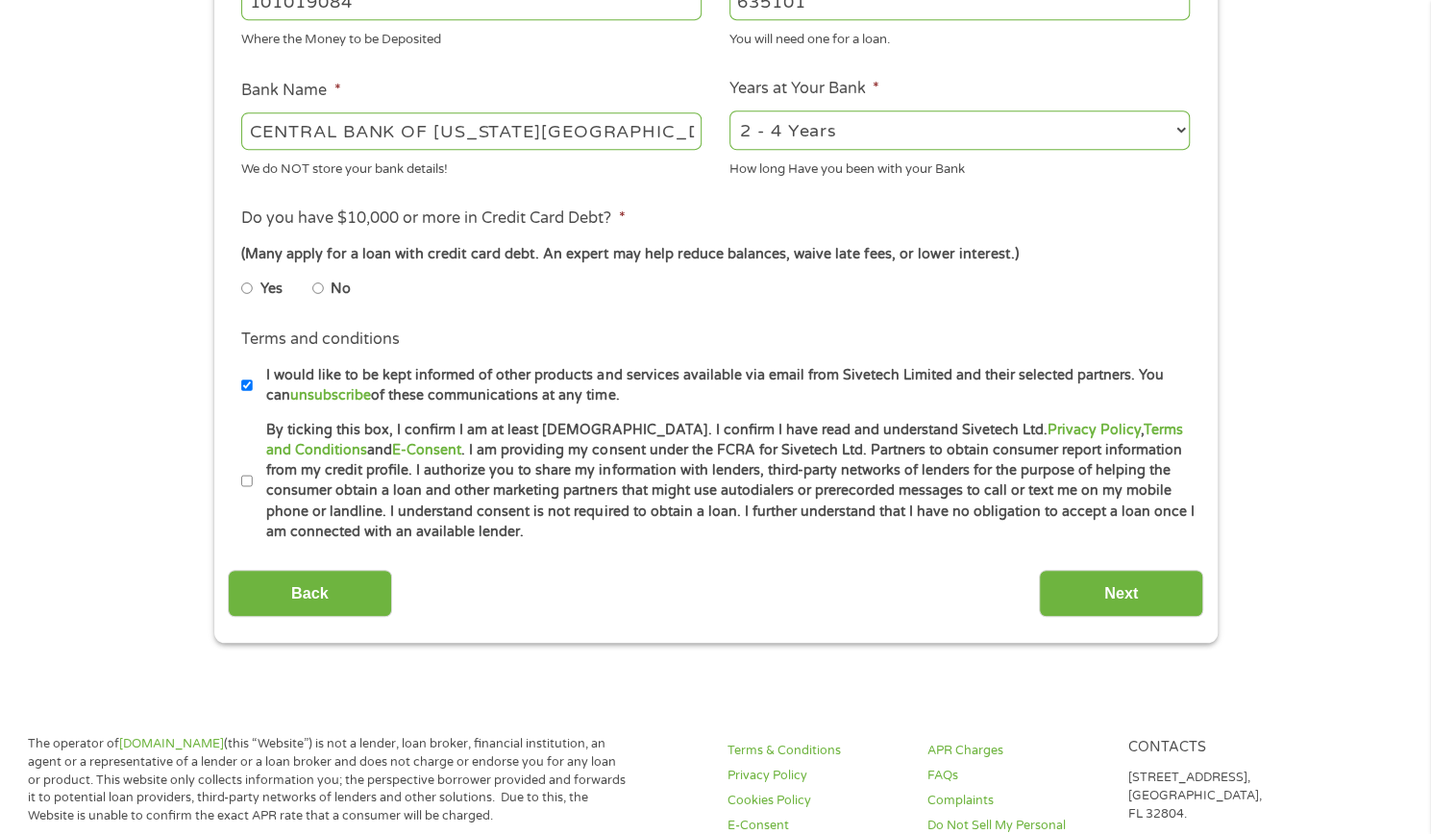
type input "[CREDIT_CARD_NUMBER]"
click at [325, 297] on li "No" at bounding box center [346, 288] width 69 height 37
click at [317, 289] on input "No" at bounding box center [318, 288] width 12 height 31
radio input "true"
click at [250, 383] on input "I would like to be kept informed of other products and services available via e…" at bounding box center [247, 385] width 12 height 31
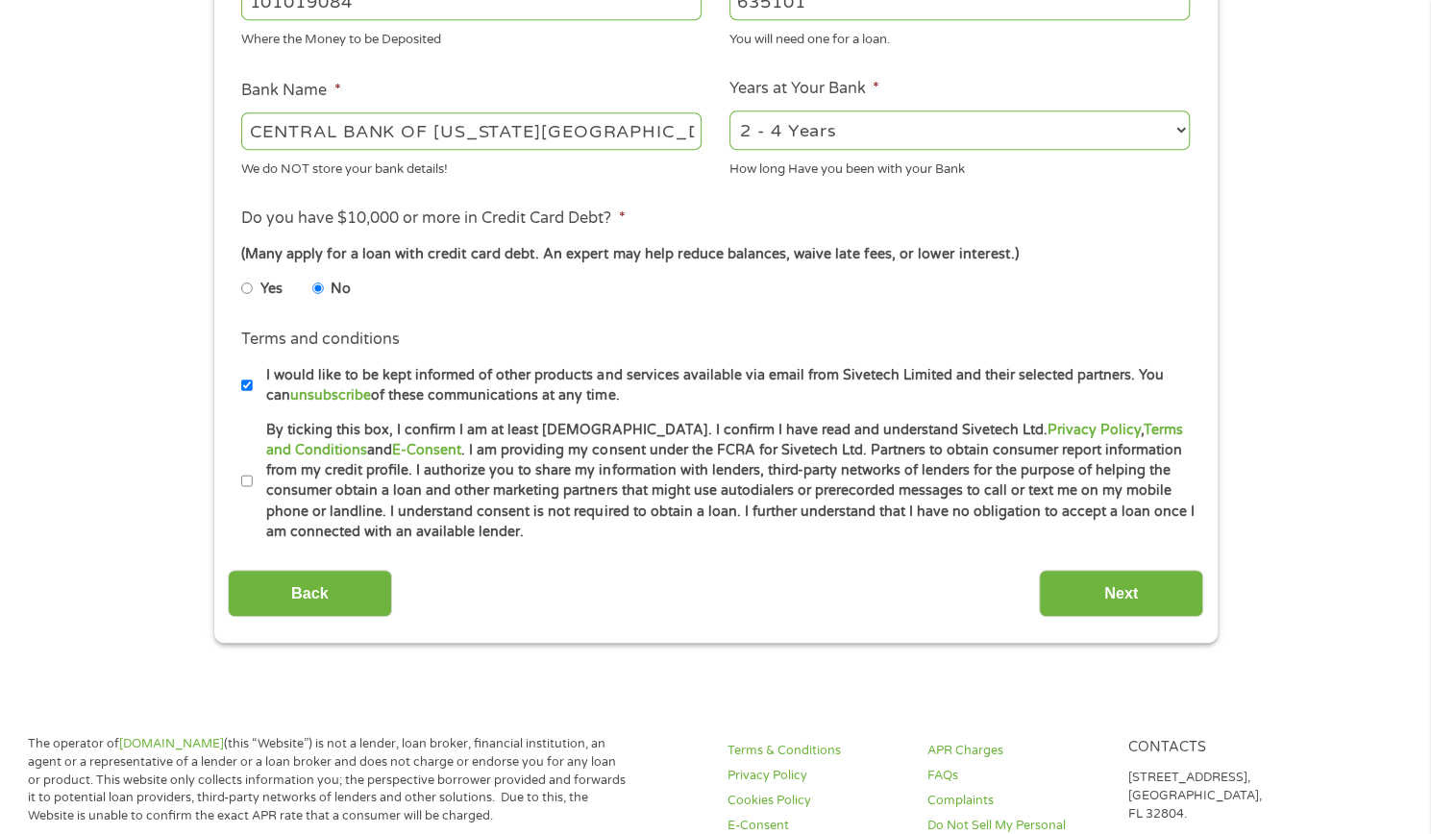
checkbox input "false"
click at [253, 476] on label "By ticking this box, I confirm I am at least [DEMOGRAPHIC_DATA]. I confirm I ha…" at bounding box center [724, 481] width 943 height 123
click at [253, 476] on input "By ticking this box, I confirm I am at least [DEMOGRAPHIC_DATA]. I confirm I ha…" at bounding box center [247, 481] width 12 height 31
checkbox input "true"
click at [1108, 575] on input "Next" at bounding box center [1121, 593] width 164 height 47
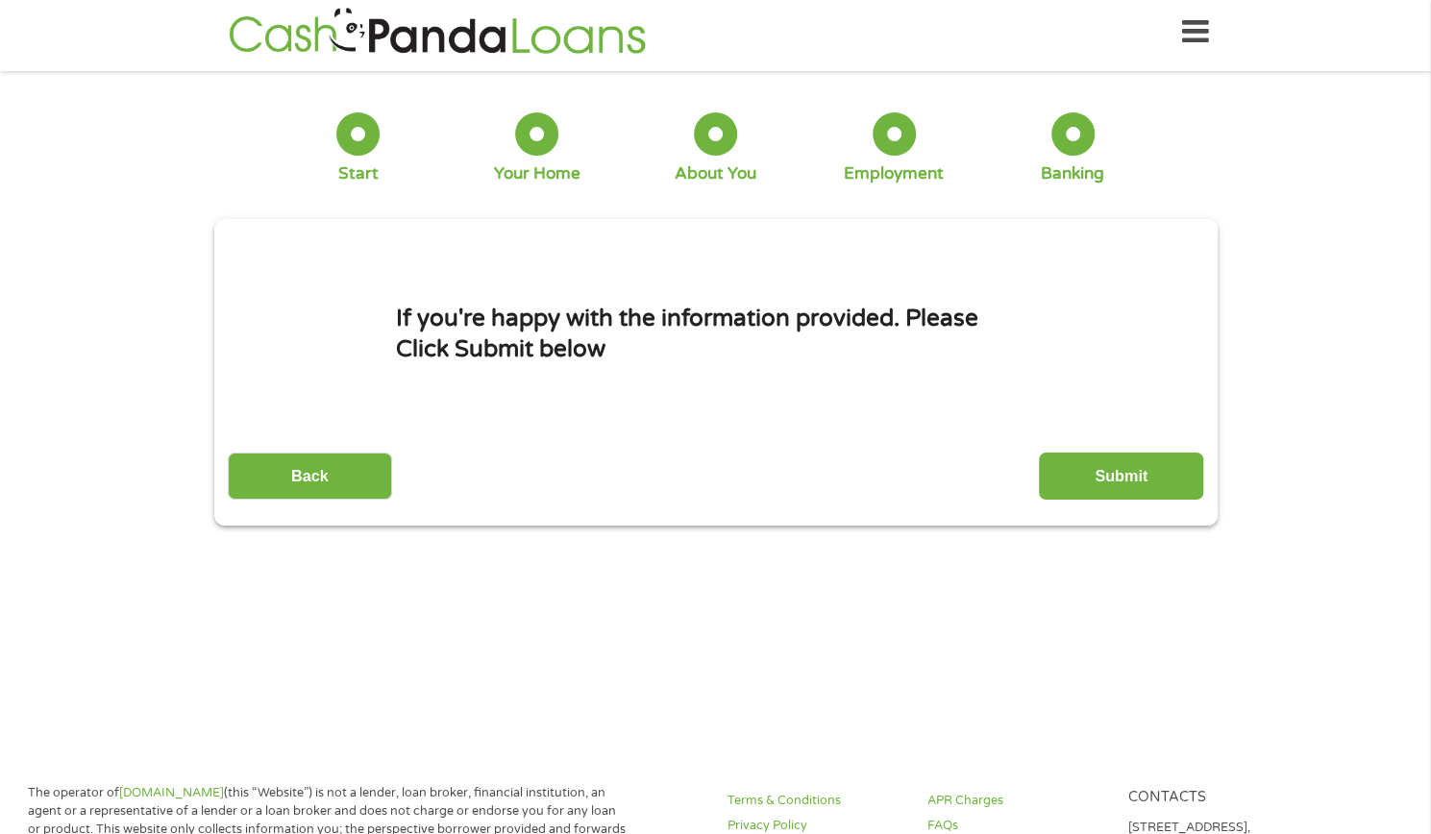
scroll to position [0, 0]
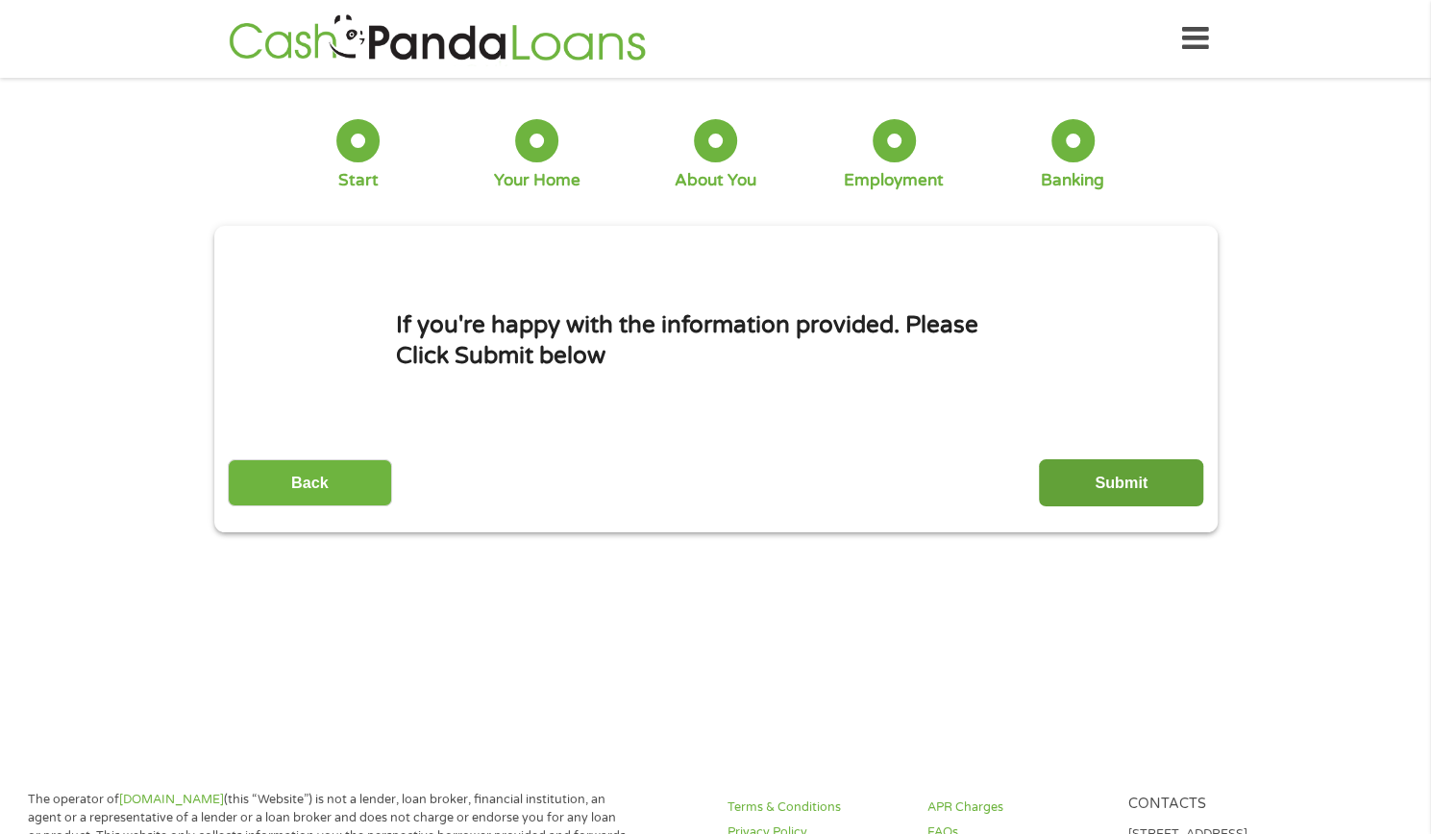
click at [1127, 485] on input "Submit" at bounding box center [1121, 482] width 164 height 47
